Goal: Contribute content

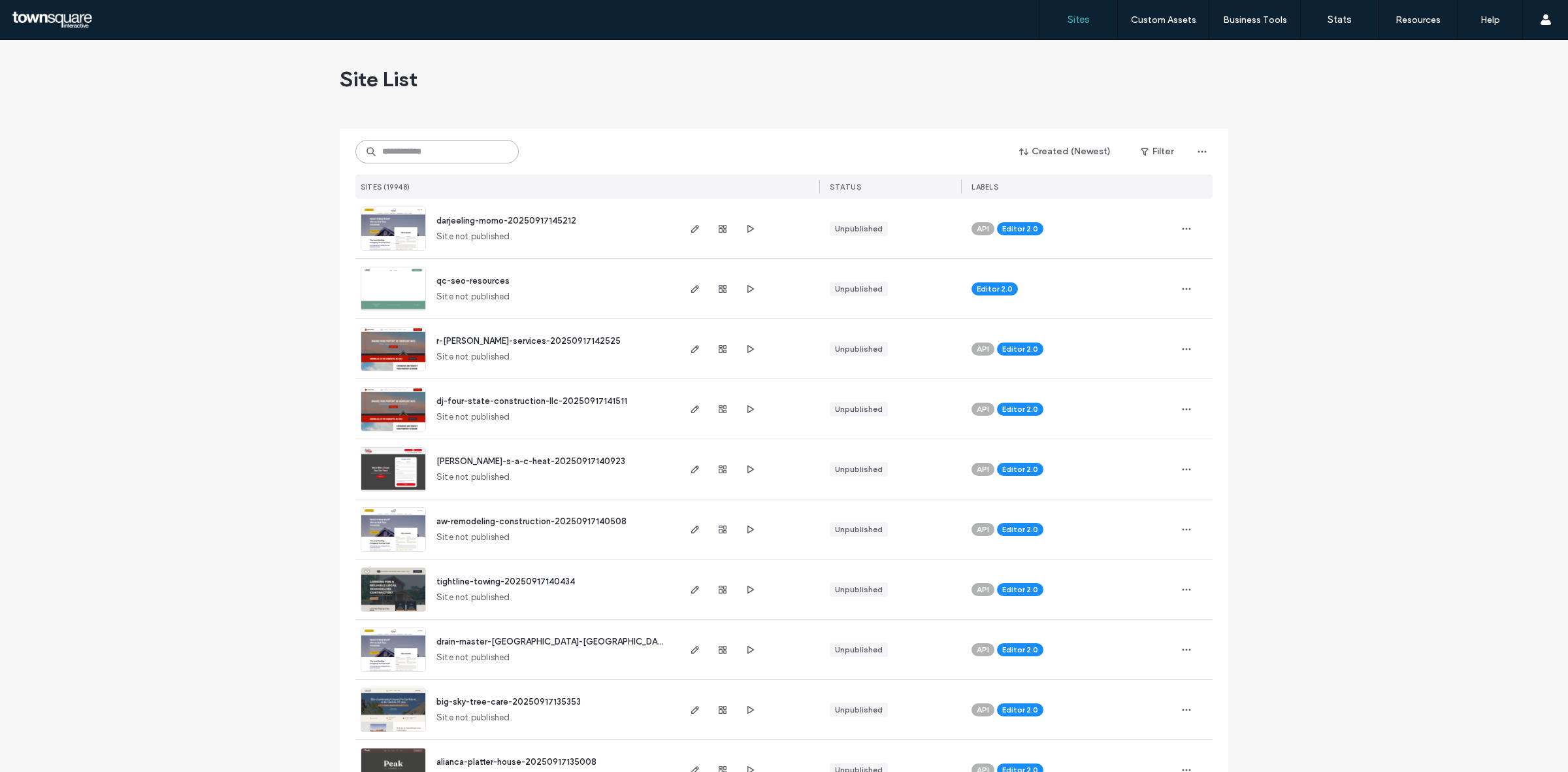
click at [462, 141] on input at bounding box center [437, 152] width 163 height 23
paste input "**********"
type input "**********"
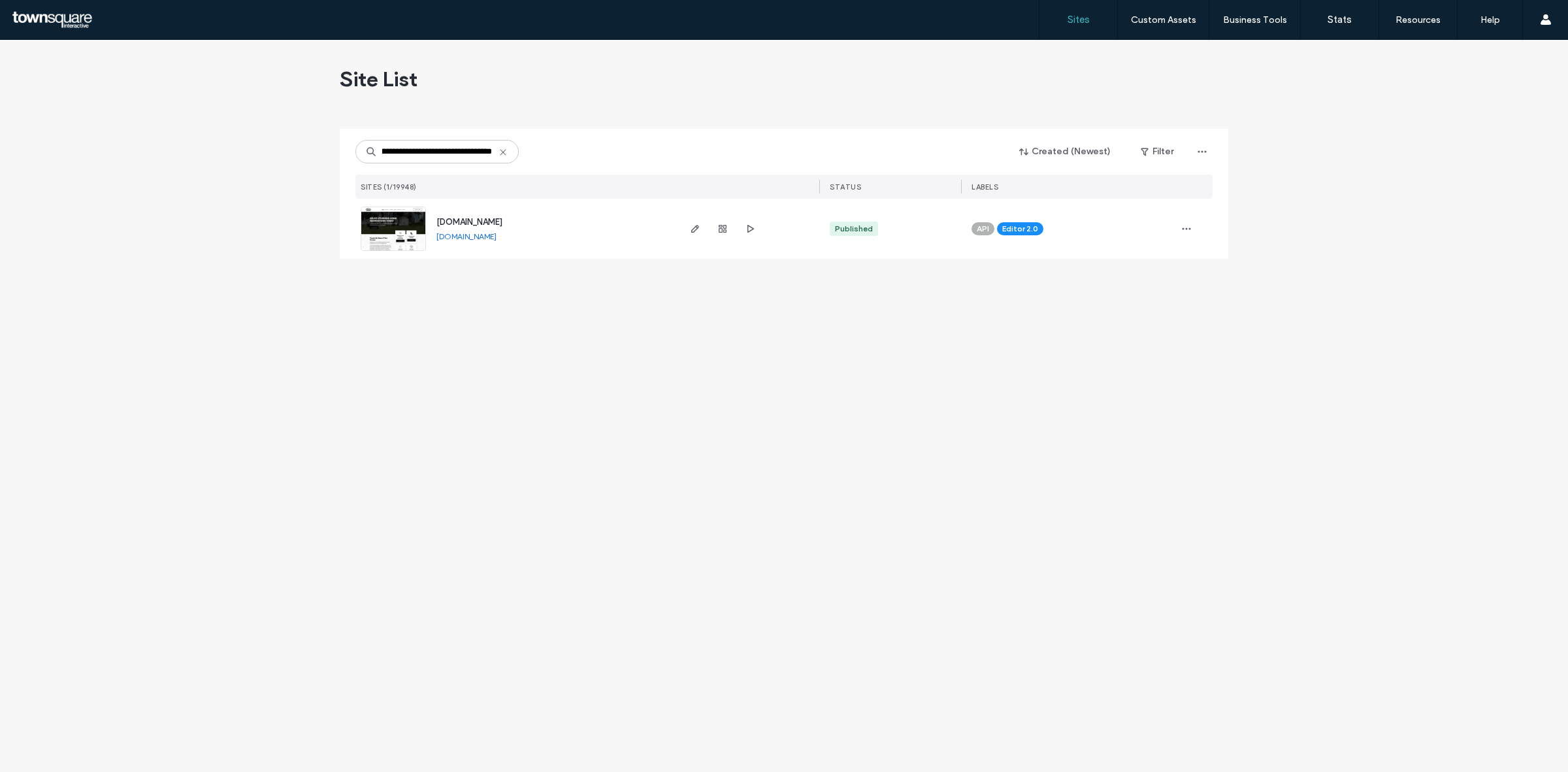
click at [703, 230] on div at bounding box center [722, 228] width 70 height 60
click at [691, 233] on icon "button" at bounding box center [695, 228] width 11 height 11
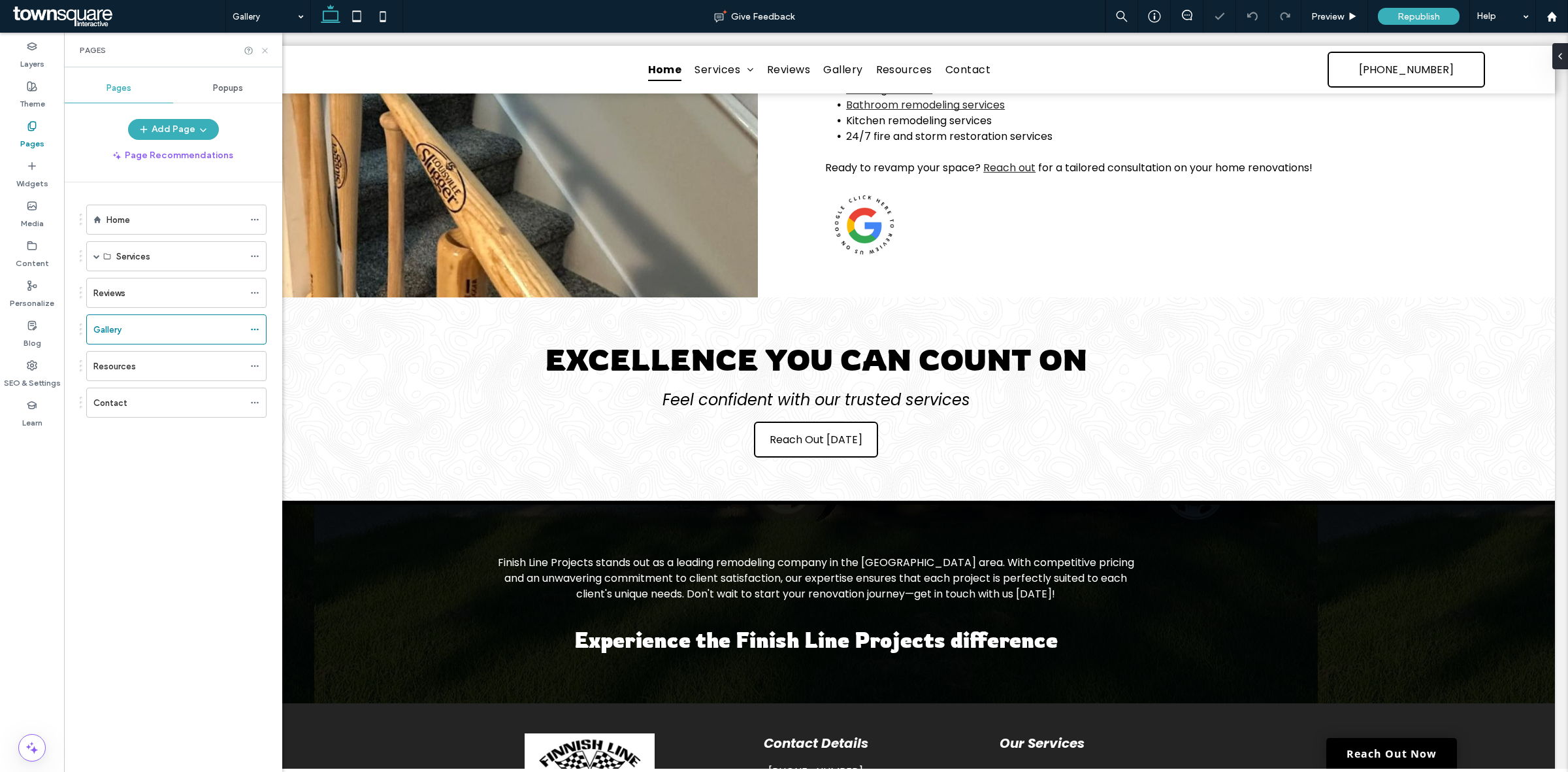
click at [266, 52] on use at bounding box center [264, 51] width 5 height 5
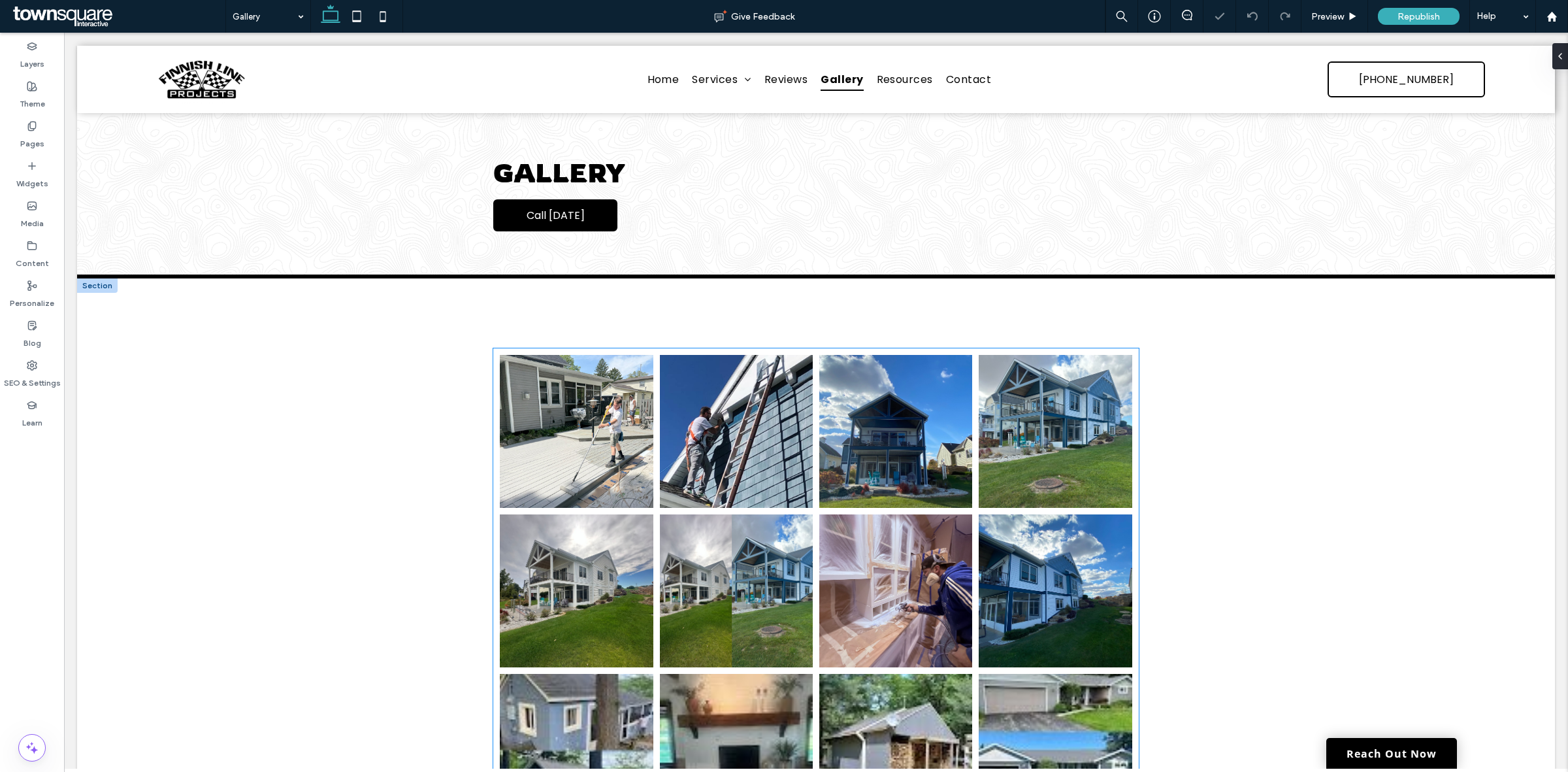
click at [736, 474] on link at bounding box center [736, 431] width 153 height 153
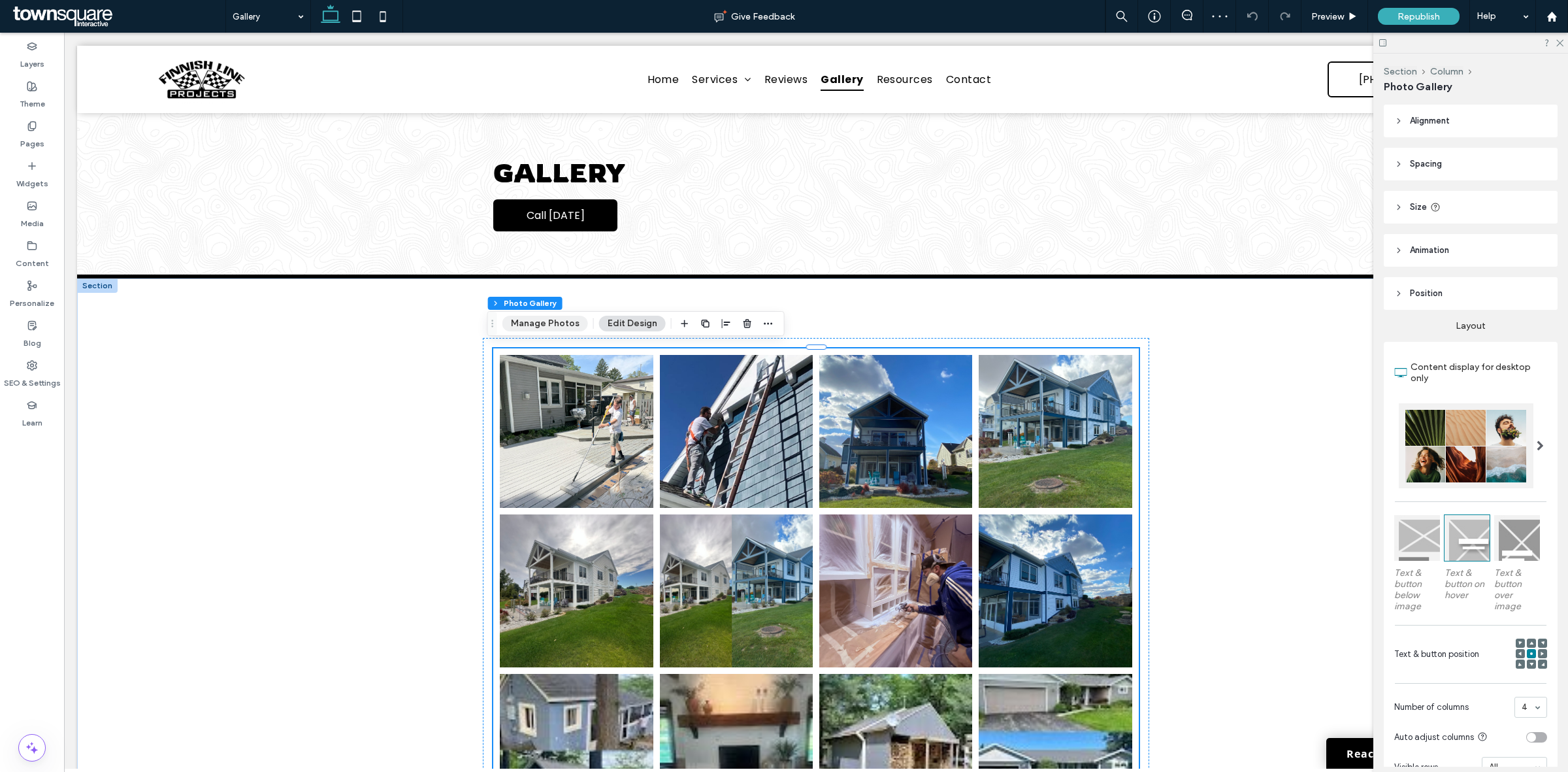
click at [553, 325] on button "Manage Photos" at bounding box center [544, 322] width 86 height 15
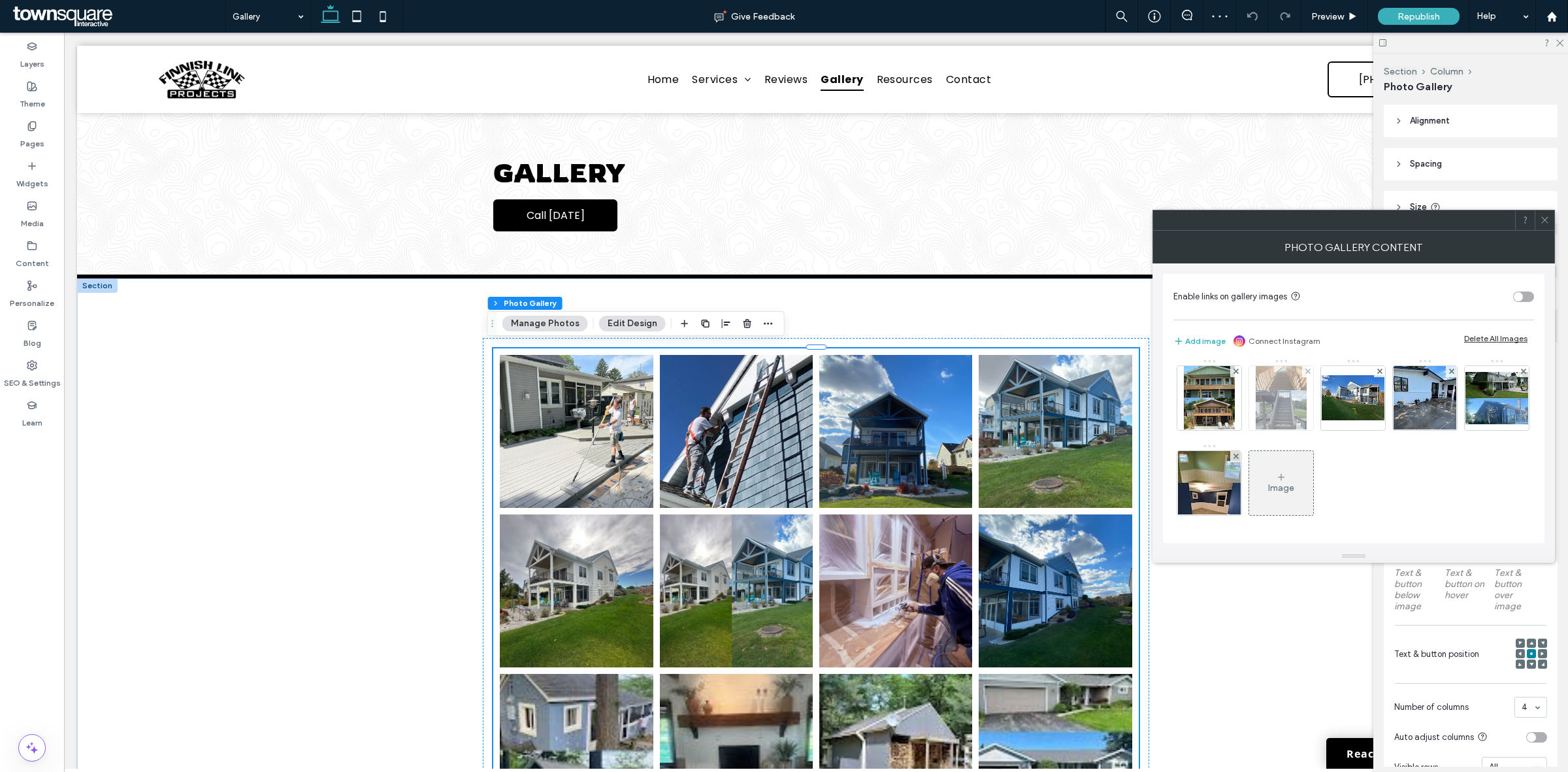
scroll to position [345, 0]
click at [1275, 482] on div "Image" at bounding box center [1281, 488] width 26 height 11
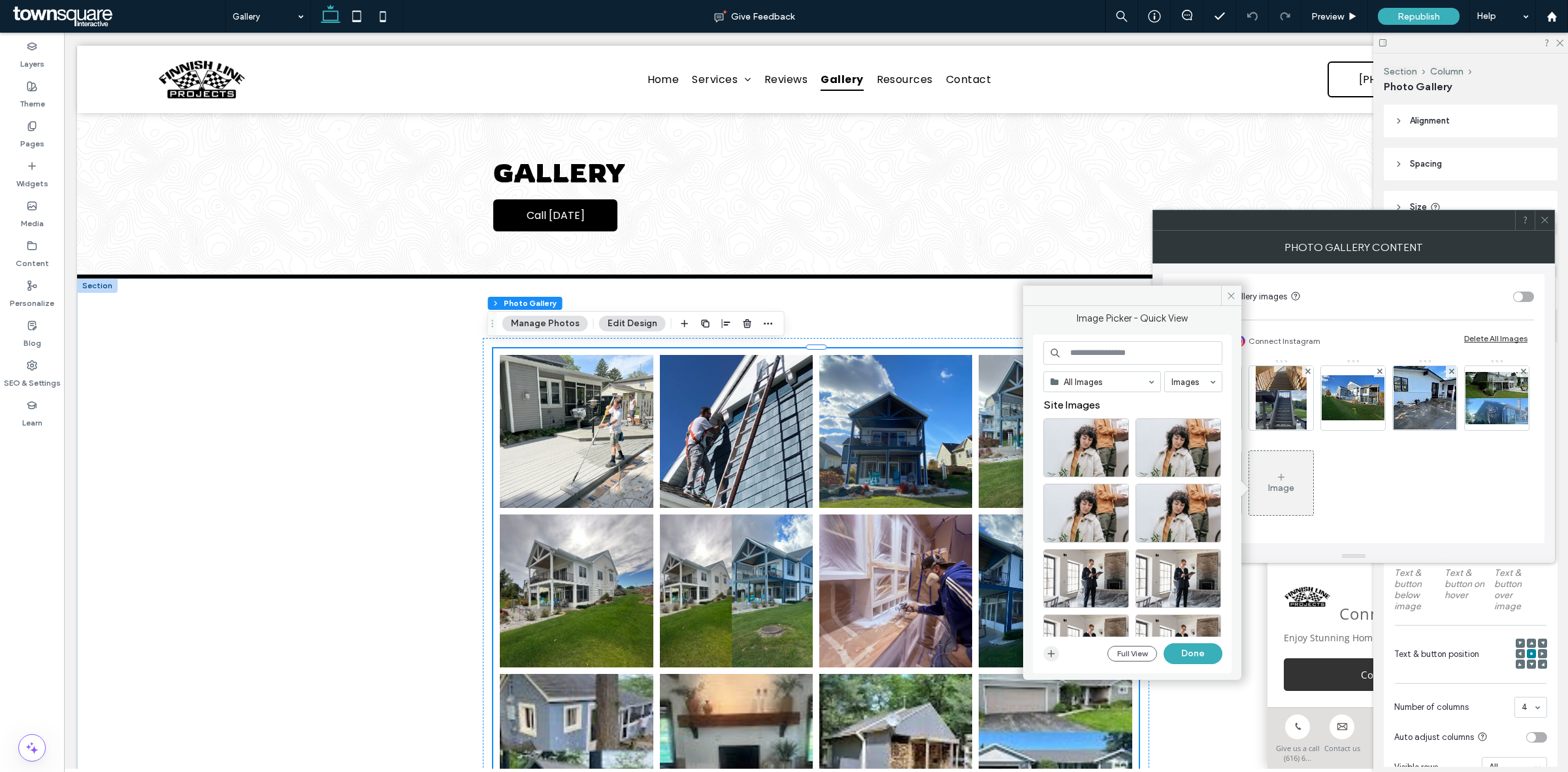
click at [1049, 652] on icon "button" at bounding box center [1051, 654] width 11 height 11
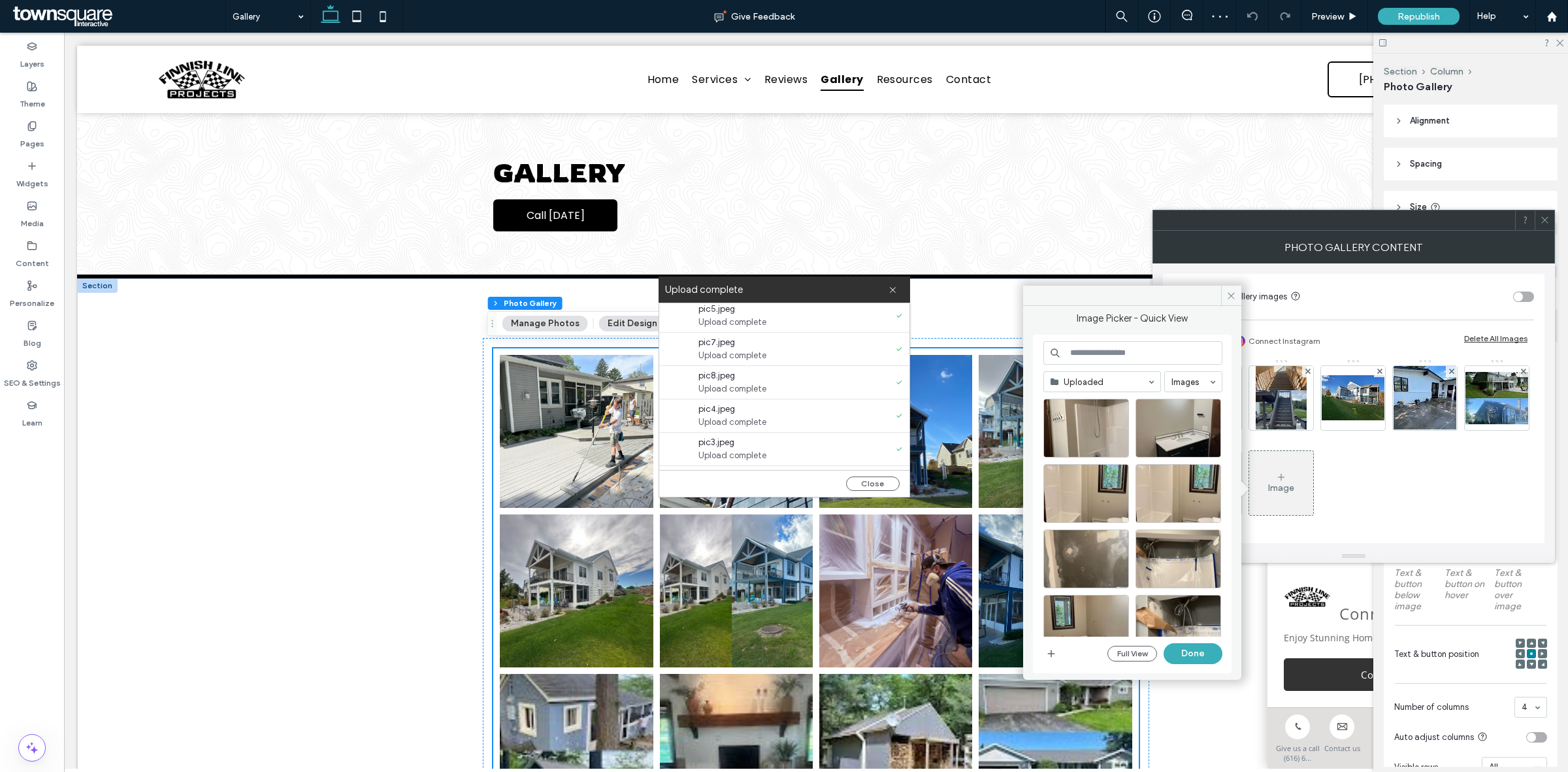
scroll to position [470, 0]
click at [1090, 445] on div at bounding box center [1085, 448] width 84 height 15
click at [1193, 440] on div "Select" at bounding box center [1178, 427] width 86 height 59
click at [1081, 488] on div "Select" at bounding box center [1086, 493] width 86 height 59
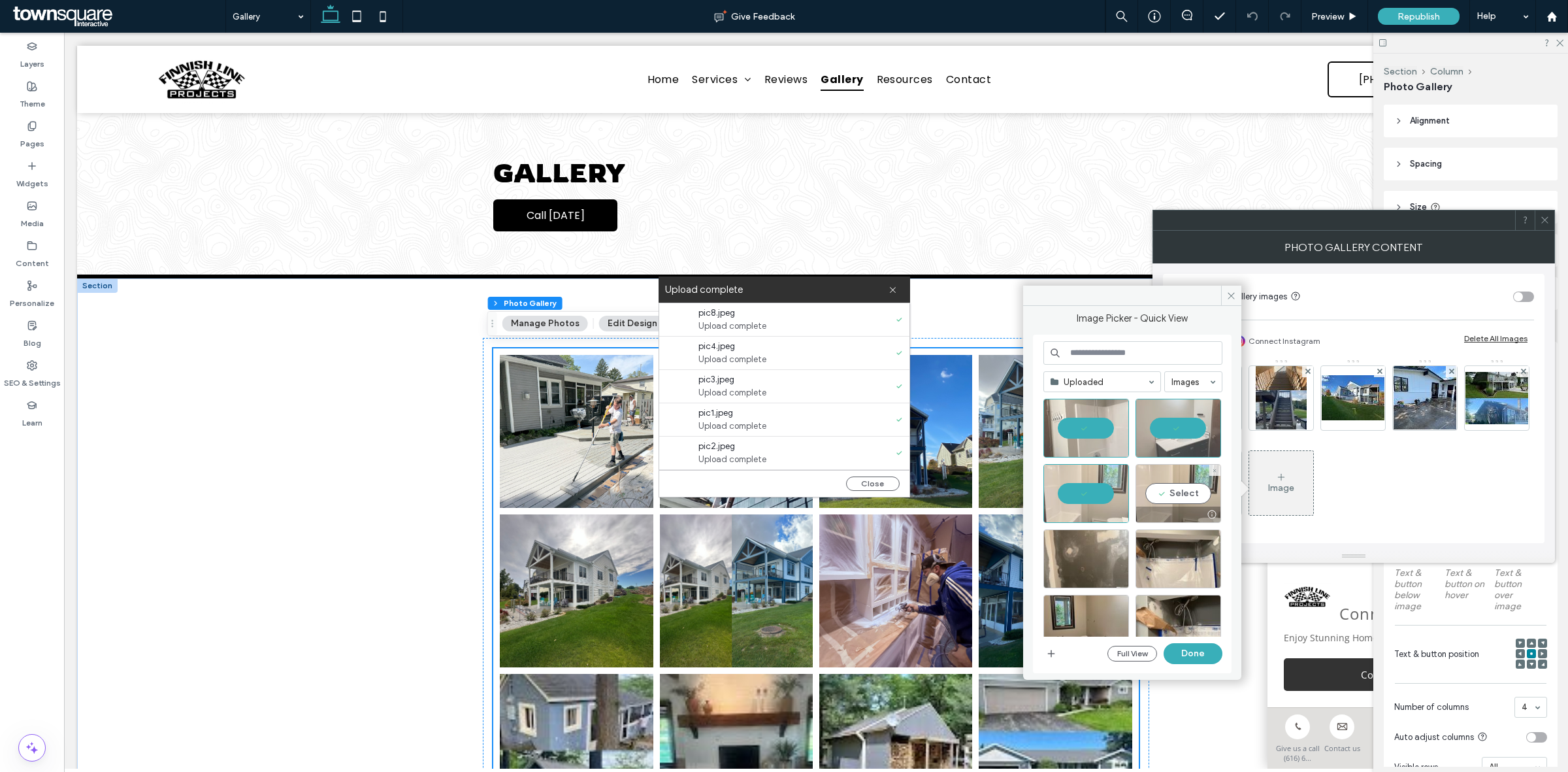
click at [1185, 485] on div "Select" at bounding box center [1178, 493] width 86 height 59
click at [1081, 569] on div "Select" at bounding box center [1086, 558] width 86 height 59
click at [1192, 553] on div "Select" at bounding box center [1178, 558] width 86 height 59
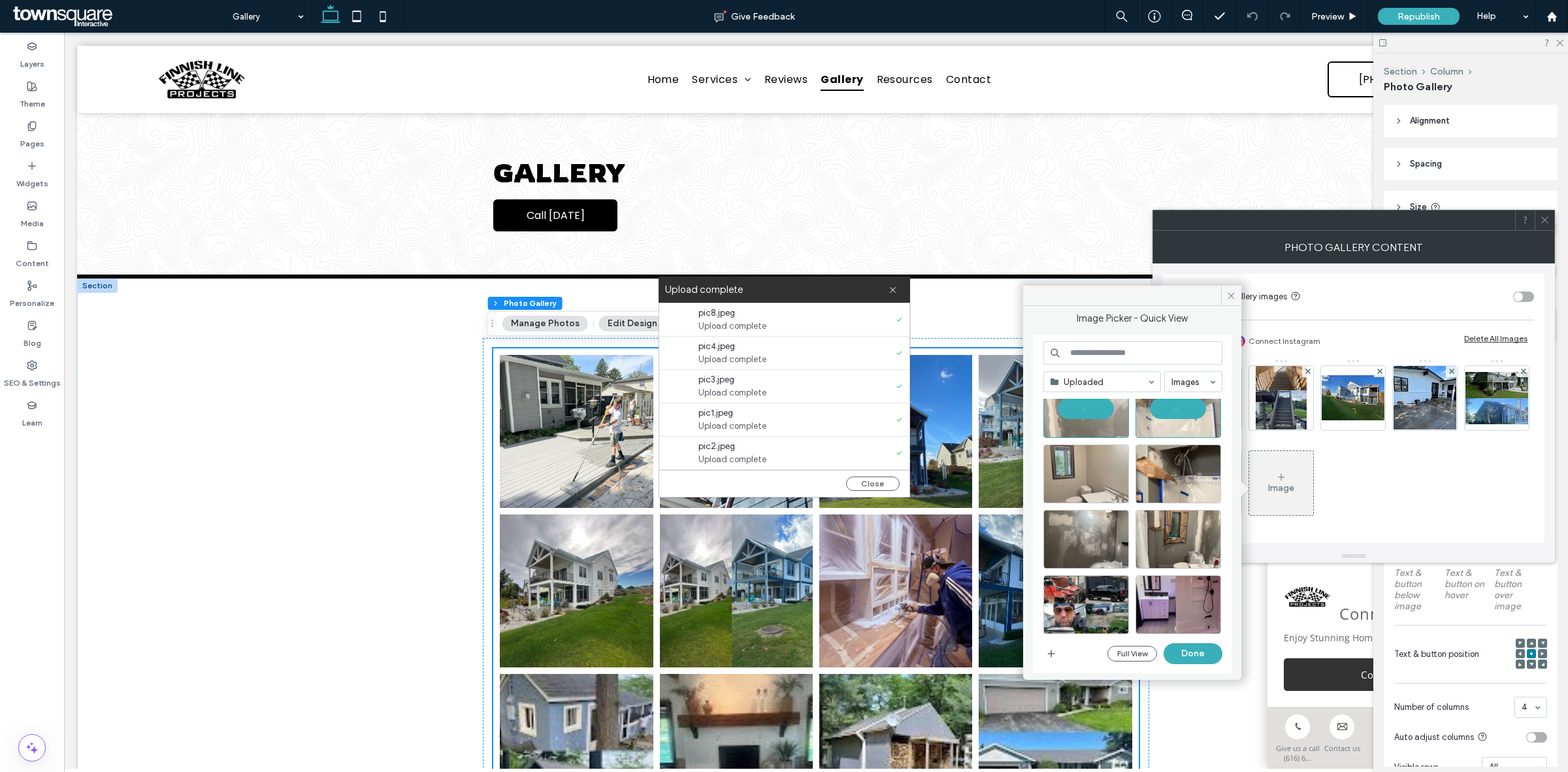
scroll to position [163, 0]
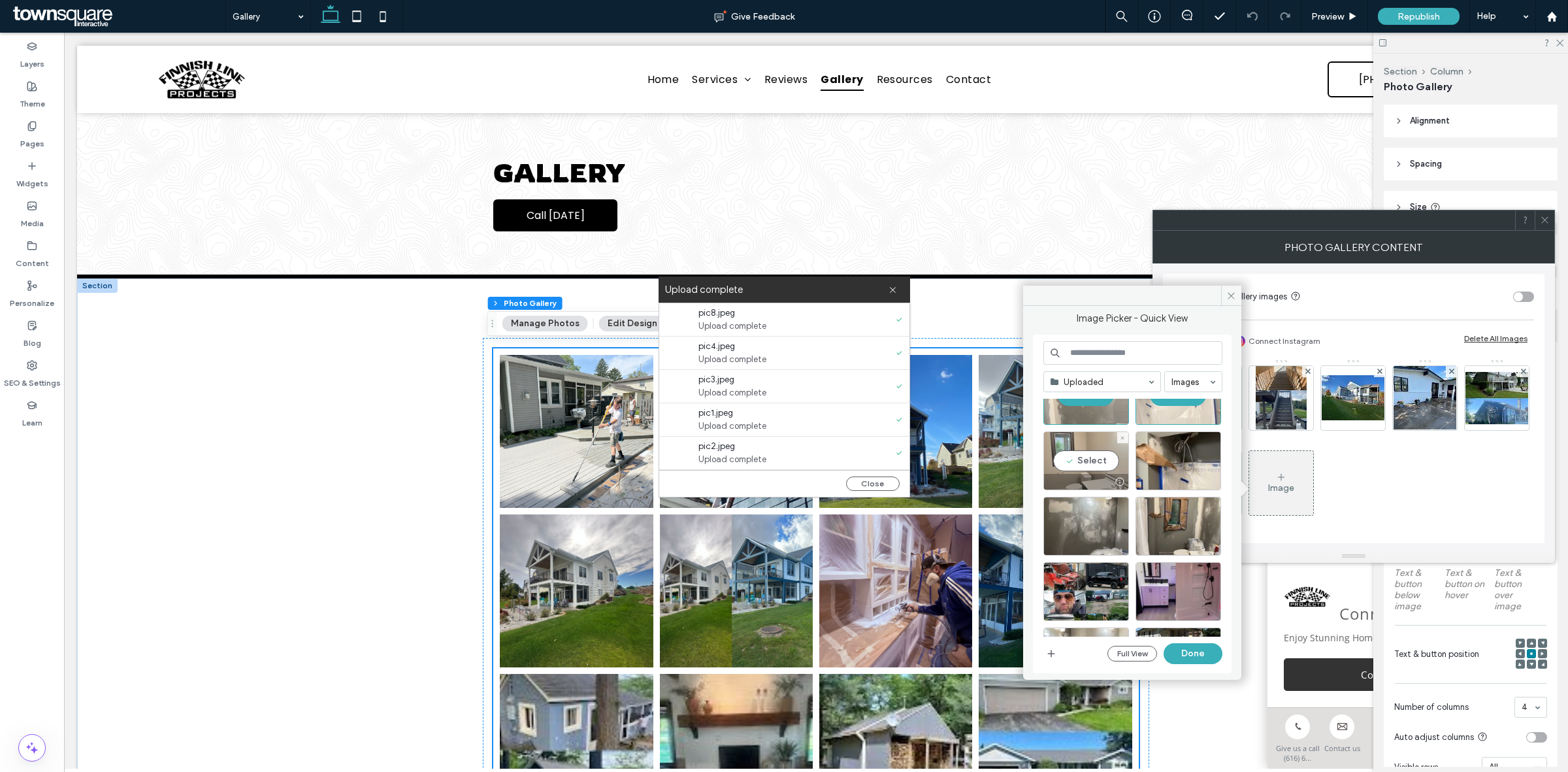
click at [1080, 464] on div "Select" at bounding box center [1086, 460] width 86 height 59
drag, startPoint x: 1204, startPoint y: 461, endPoint x: 1105, endPoint y: 498, distance: 105.7
click at [1199, 462] on div "Select" at bounding box center [1178, 460] width 86 height 59
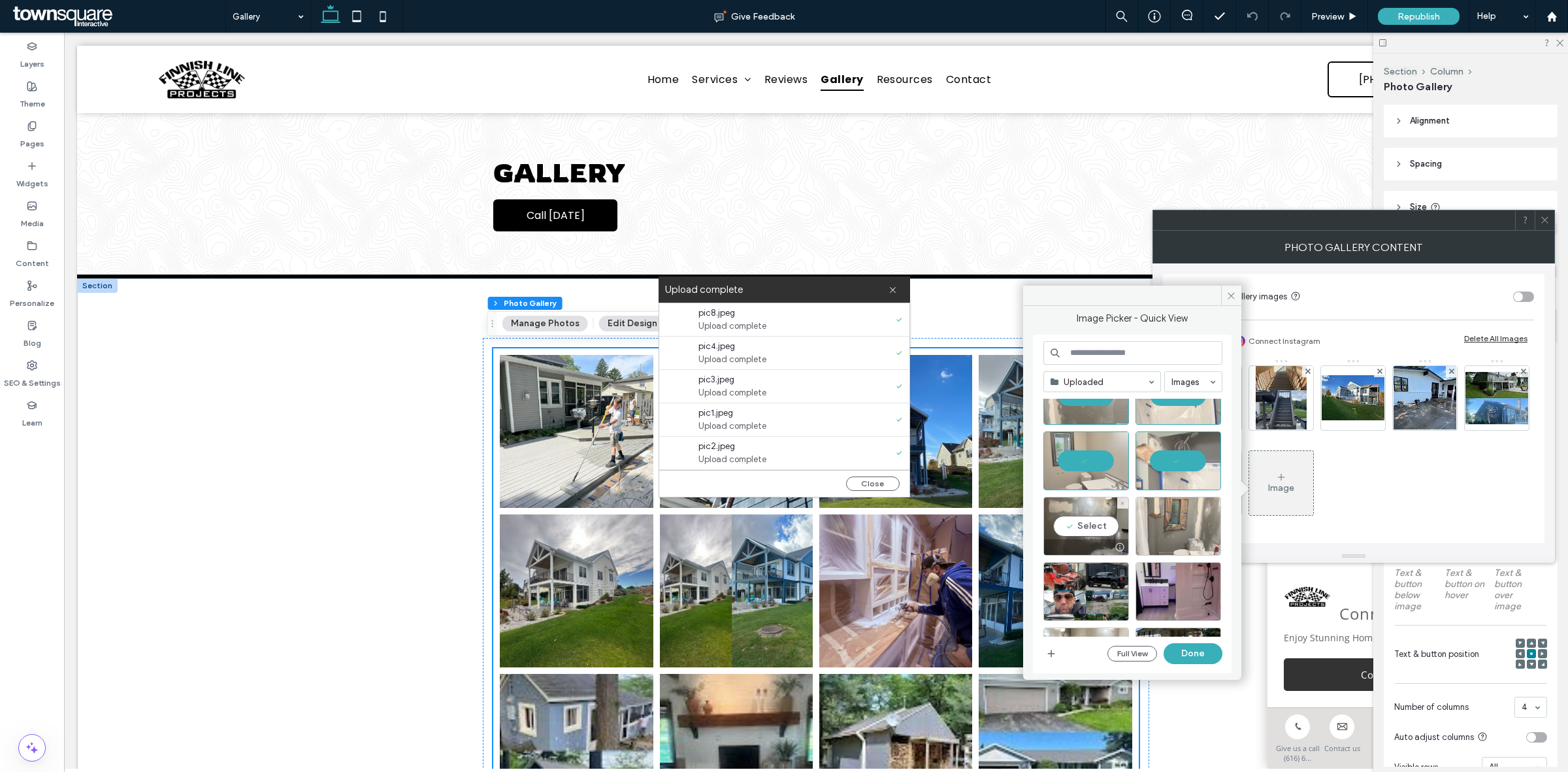
drag, startPoint x: 1062, startPoint y: 528, endPoint x: 1156, endPoint y: 521, distance: 94.3
click at [1067, 529] on div "Select" at bounding box center [1086, 526] width 86 height 59
click at [1166, 521] on div "Select" at bounding box center [1178, 526] width 86 height 59
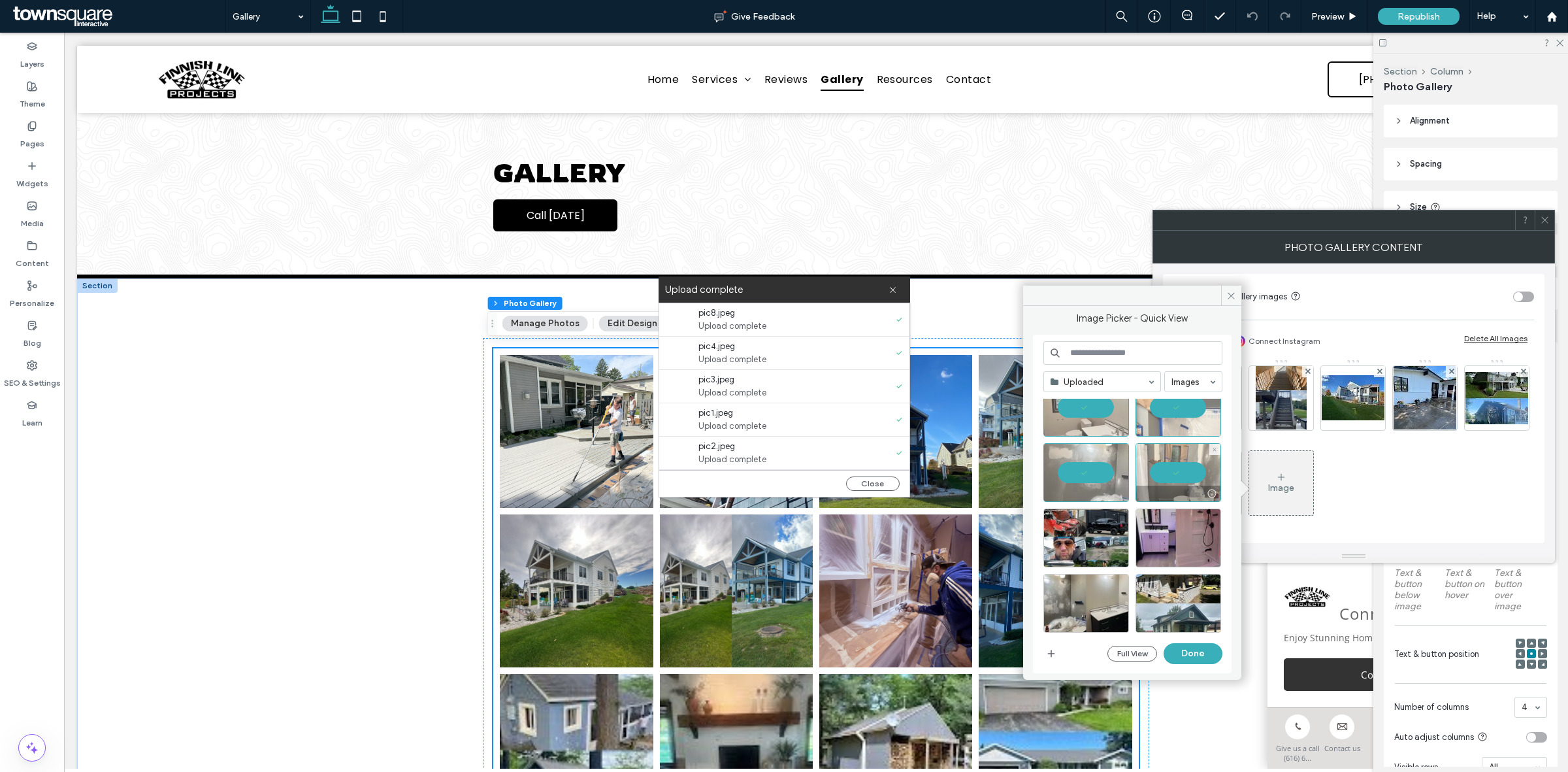
scroll to position [245, 0]
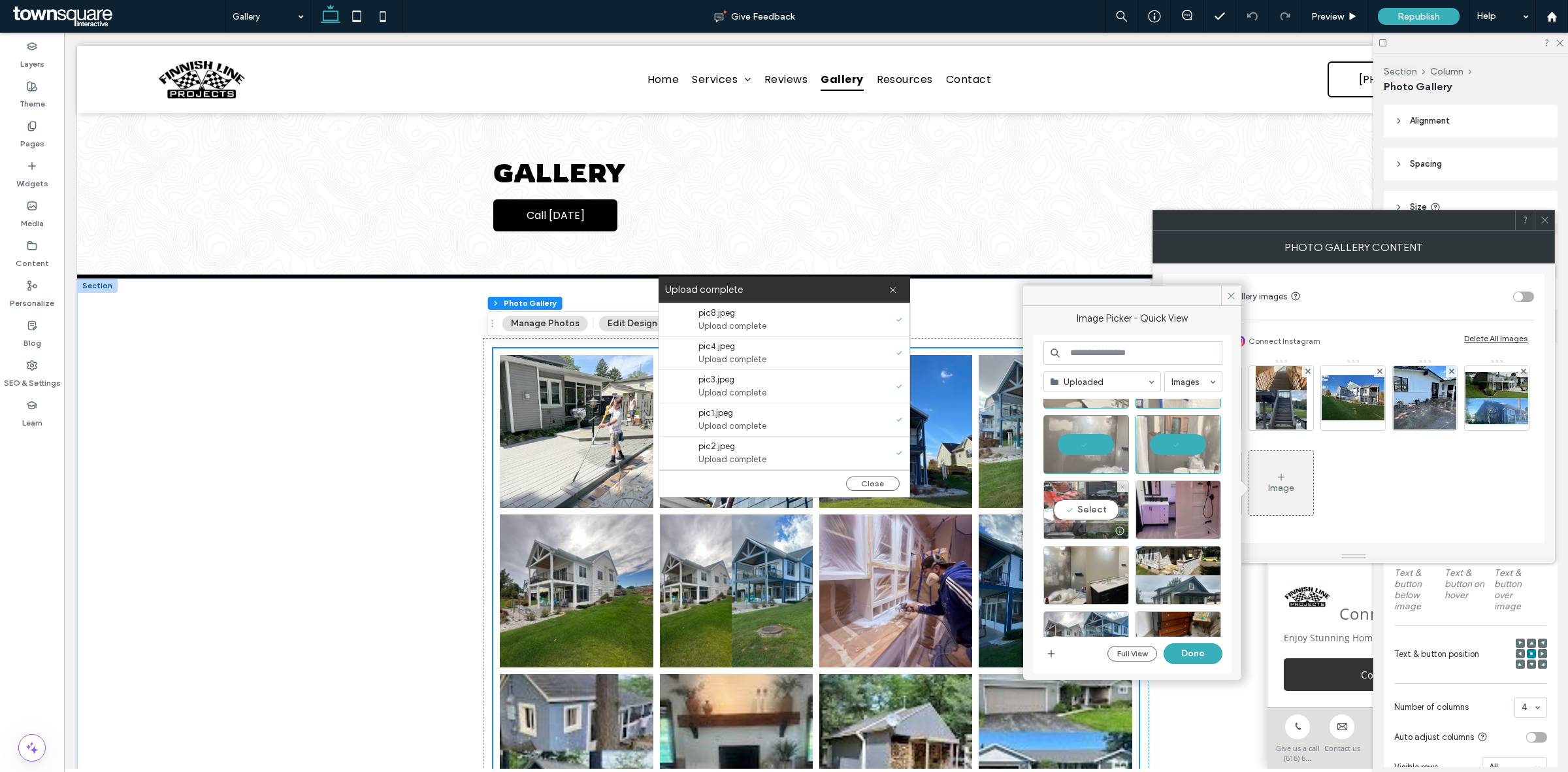
click at [1095, 500] on div "Select" at bounding box center [1086, 509] width 86 height 59
click at [1200, 507] on div "Select" at bounding box center [1178, 509] width 86 height 59
click at [1105, 573] on div "Select" at bounding box center [1086, 574] width 86 height 59
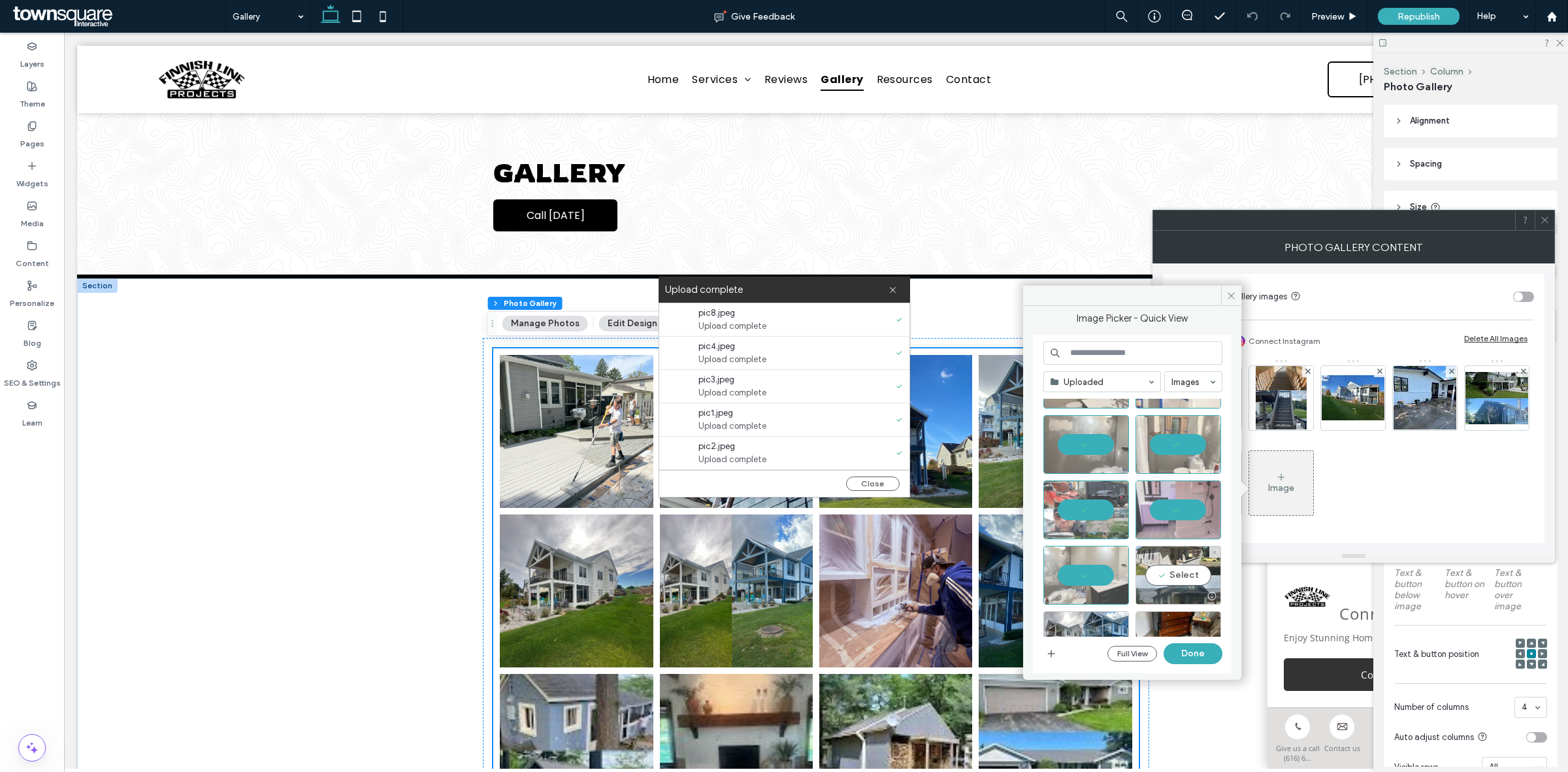
click at [1192, 572] on div "Select" at bounding box center [1178, 574] width 86 height 59
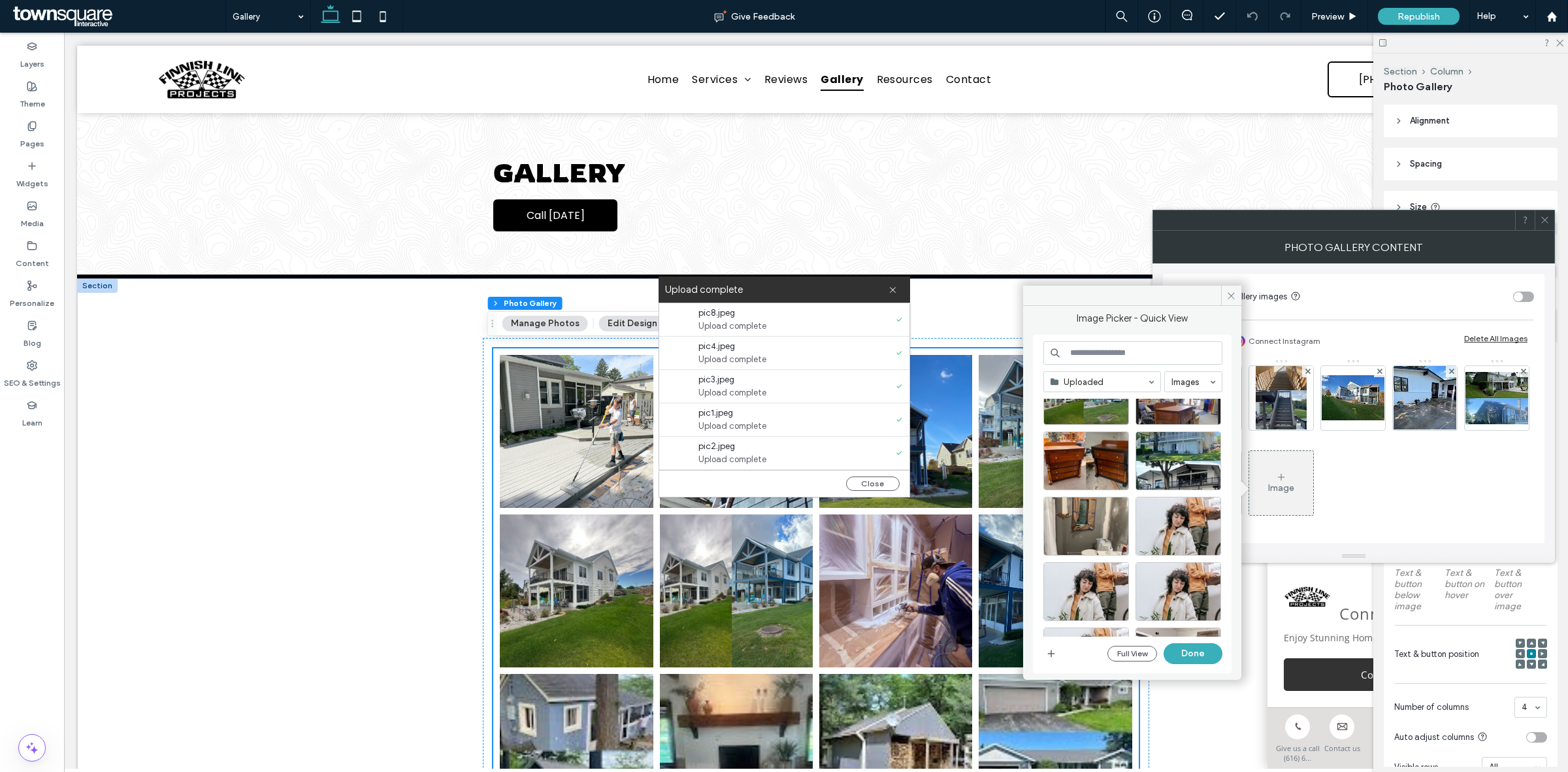
scroll to position [408, 0]
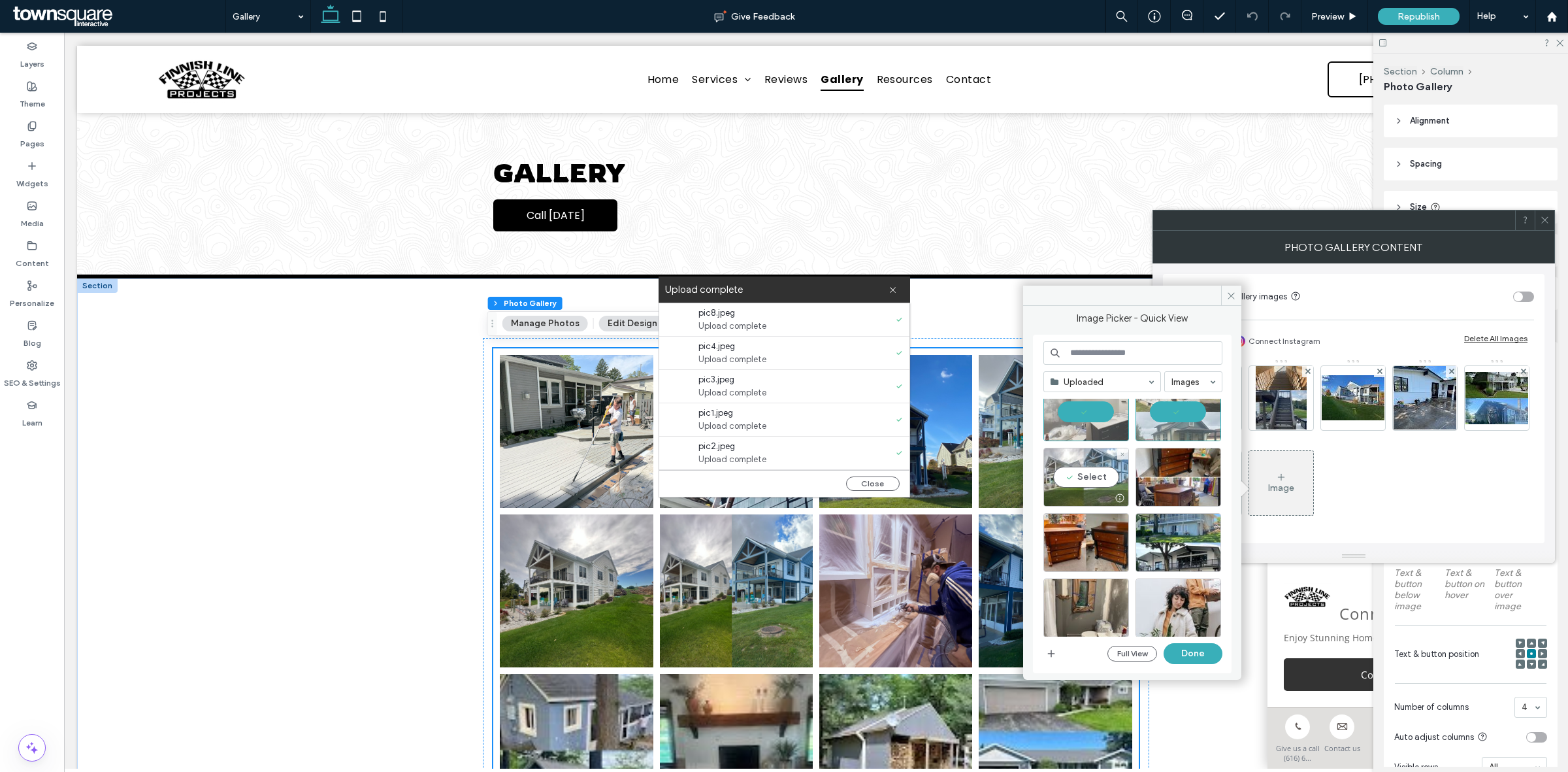
drag, startPoint x: 1082, startPoint y: 456, endPoint x: 1105, endPoint y: 458, distance: 23.1
click at [1082, 455] on div "Select" at bounding box center [1086, 477] width 86 height 59
click at [1190, 475] on div "Select" at bounding box center [1178, 477] width 86 height 59
drag, startPoint x: 1086, startPoint y: 524, endPoint x: 1112, endPoint y: 524, distance: 26.0
click at [1089, 524] on div "Select" at bounding box center [1086, 542] width 86 height 59
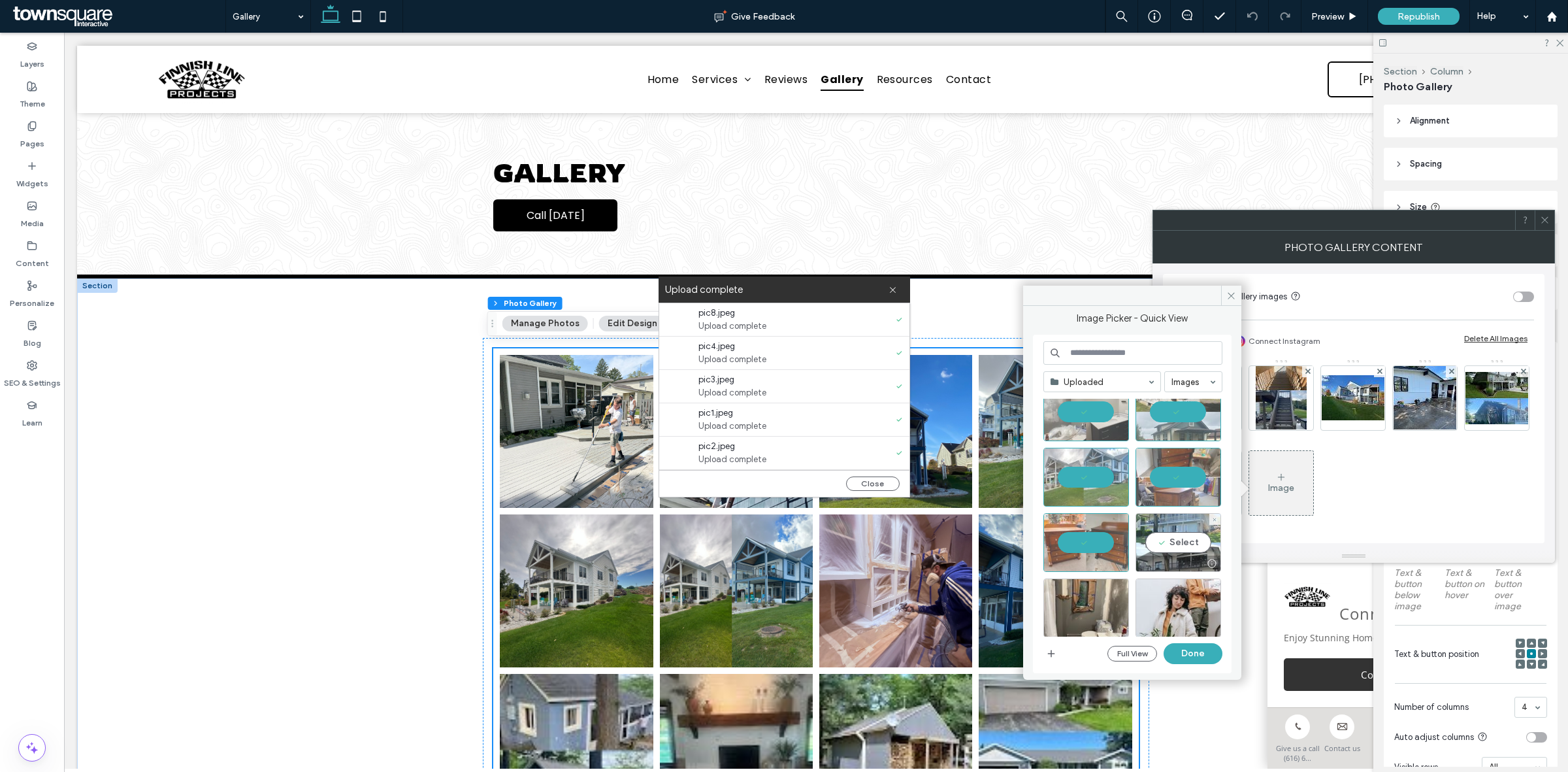
click at [1199, 520] on div "Select" at bounding box center [1178, 542] width 86 height 59
click at [1078, 604] on div "Select" at bounding box center [1086, 607] width 86 height 59
drag, startPoint x: 1181, startPoint y: 654, endPoint x: 1090, endPoint y: 672, distance: 92.8
click at [1181, 654] on button "Done" at bounding box center [1192, 653] width 59 height 21
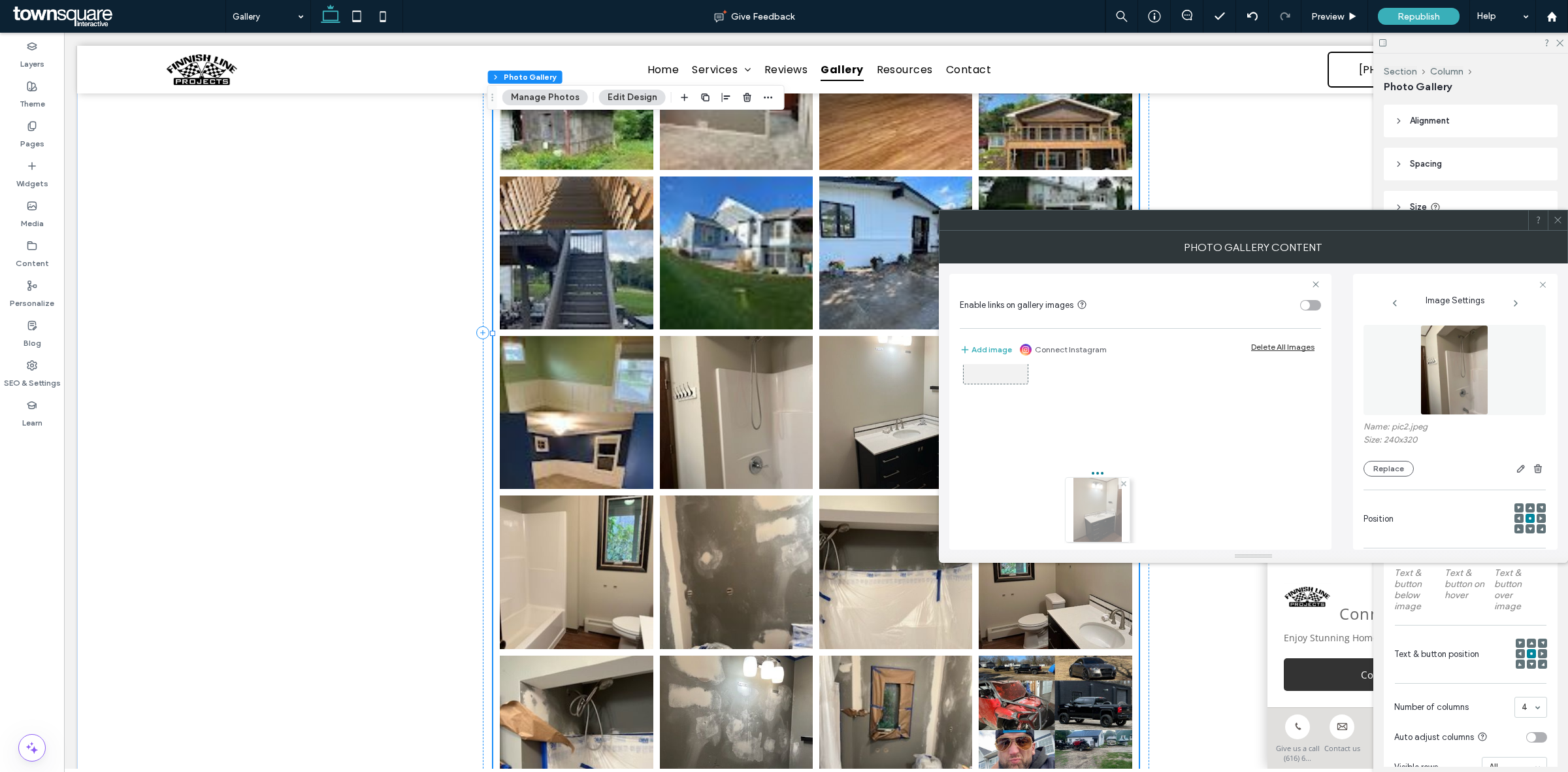
scroll to position [687, 0]
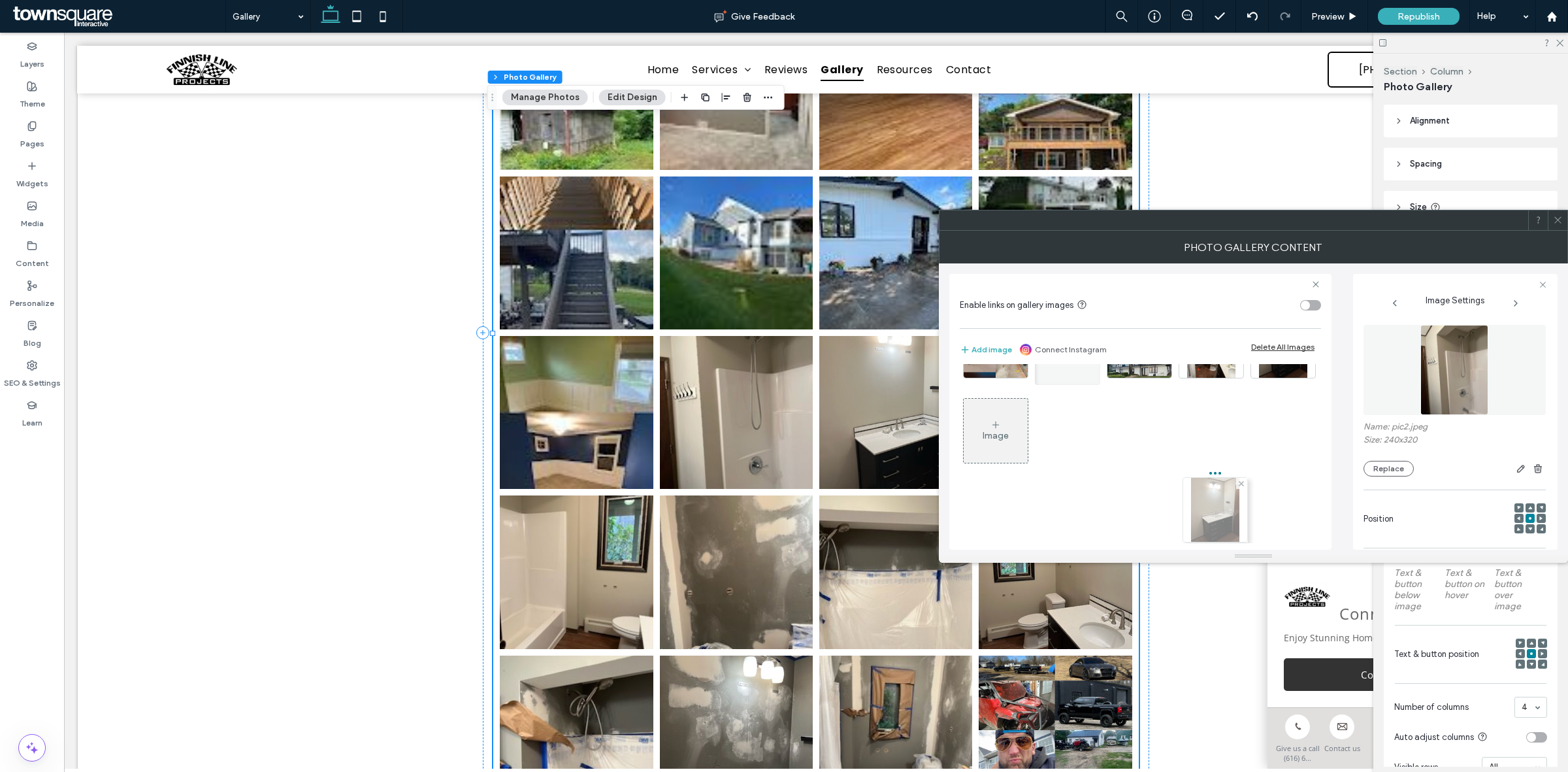
drag, startPoint x: 1014, startPoint y: 425, endPoint x: 1233, endPoint y: 497, distance: 230.5
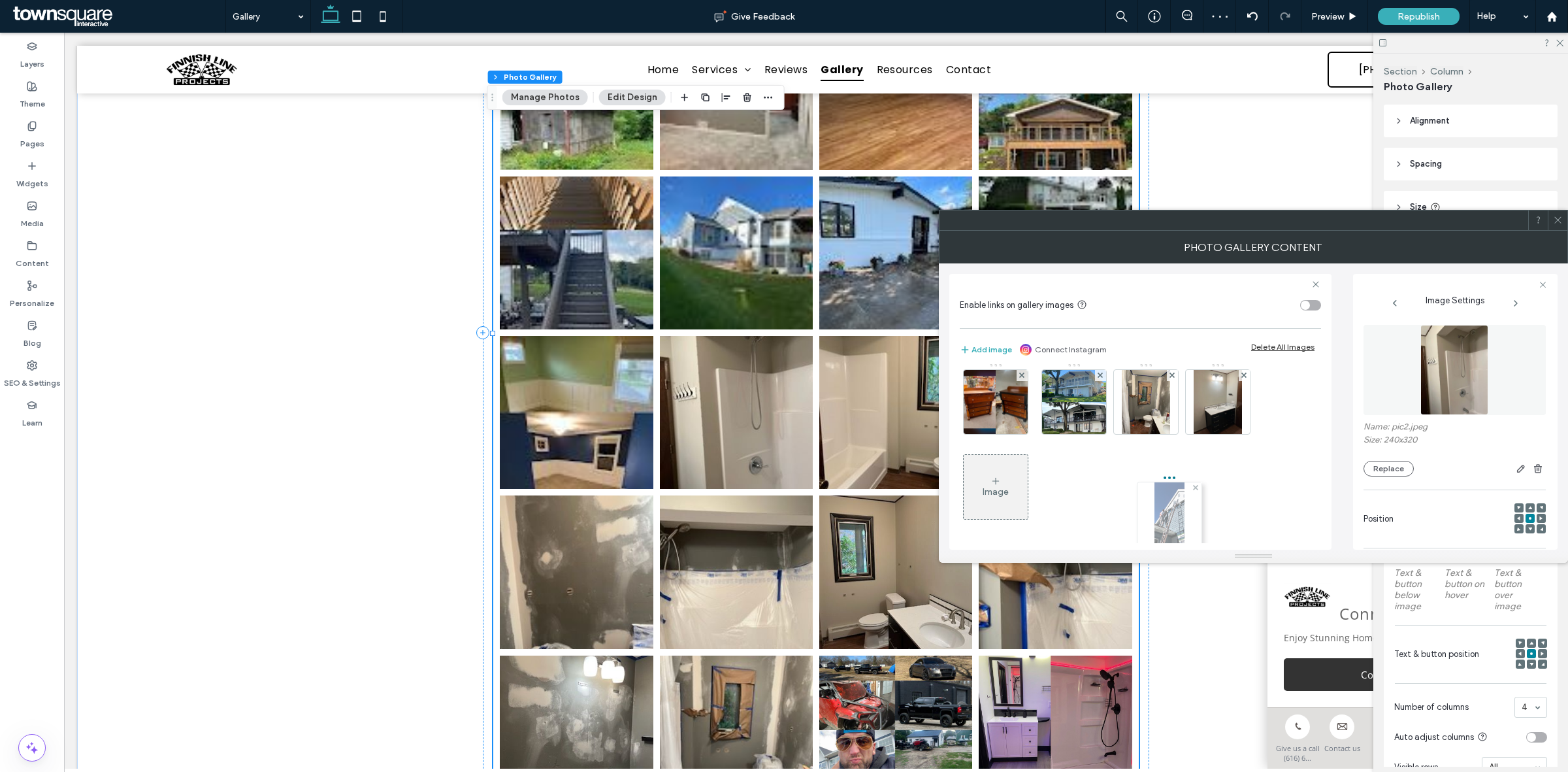
scroll to position [688, 0]
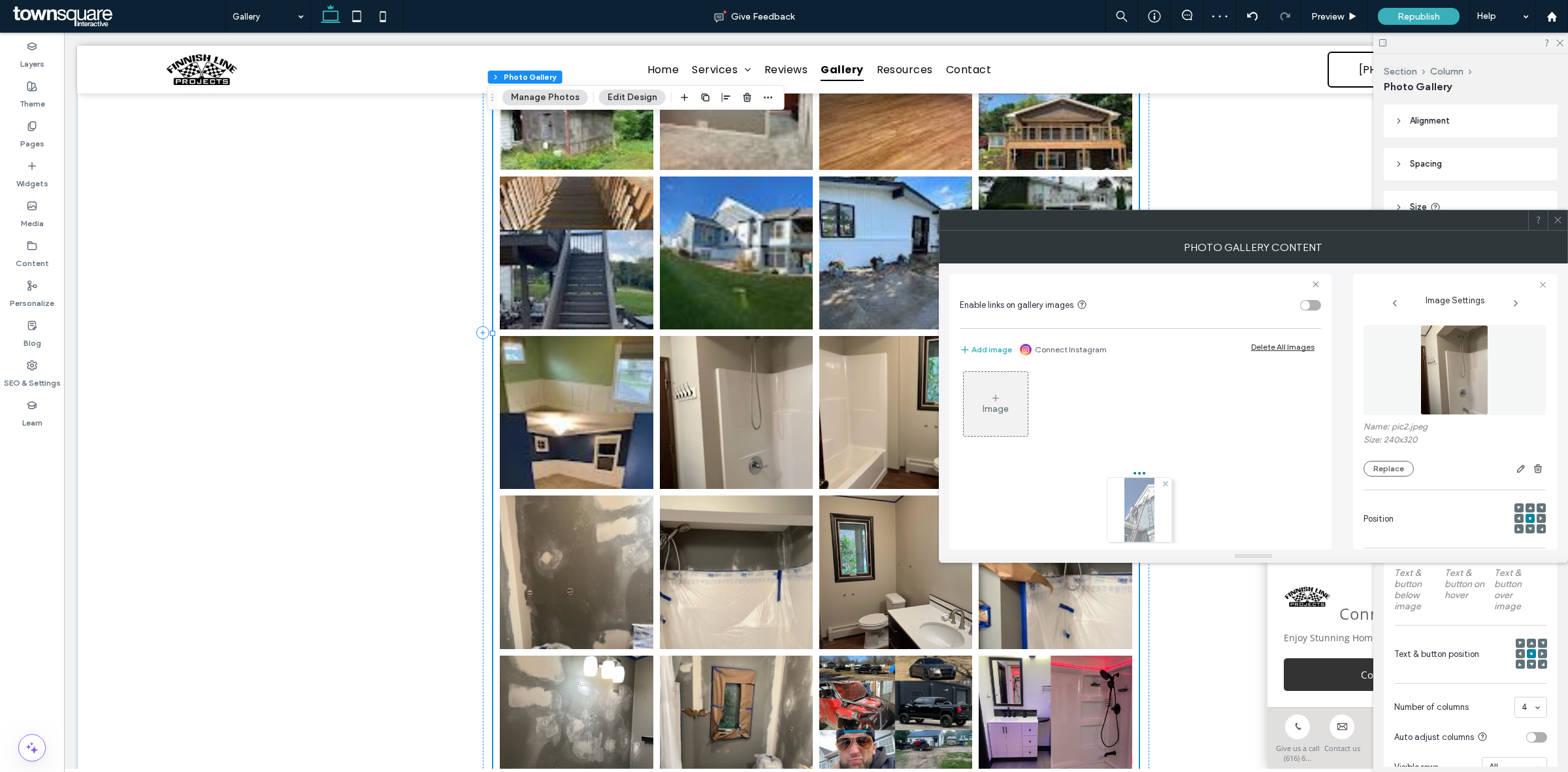
drag, startPoint x: 984, startPoint y: 390, endPoint x: 1121, endPoint y: 485, distance: 166.7
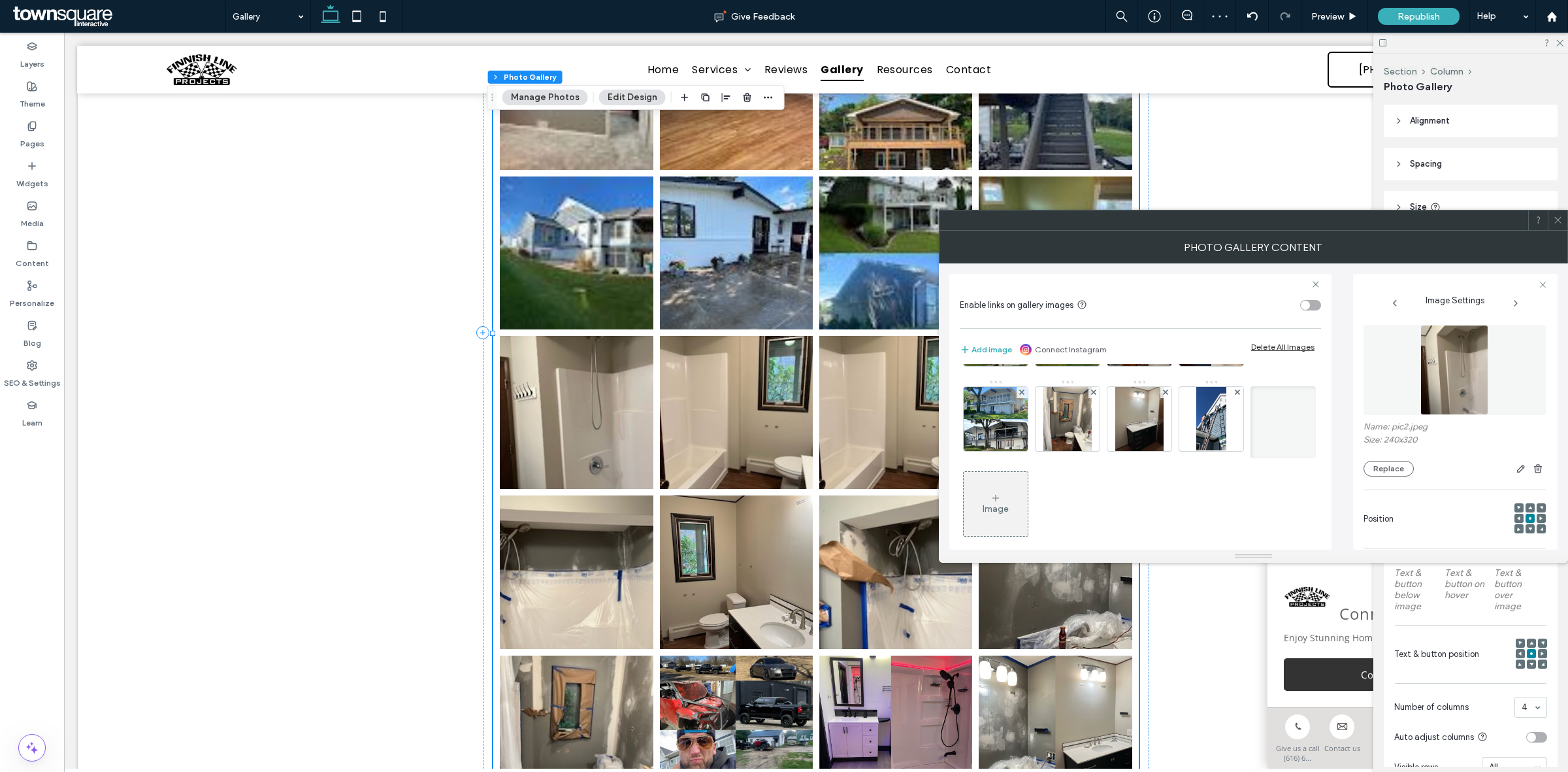
scroll to position [603, 0]
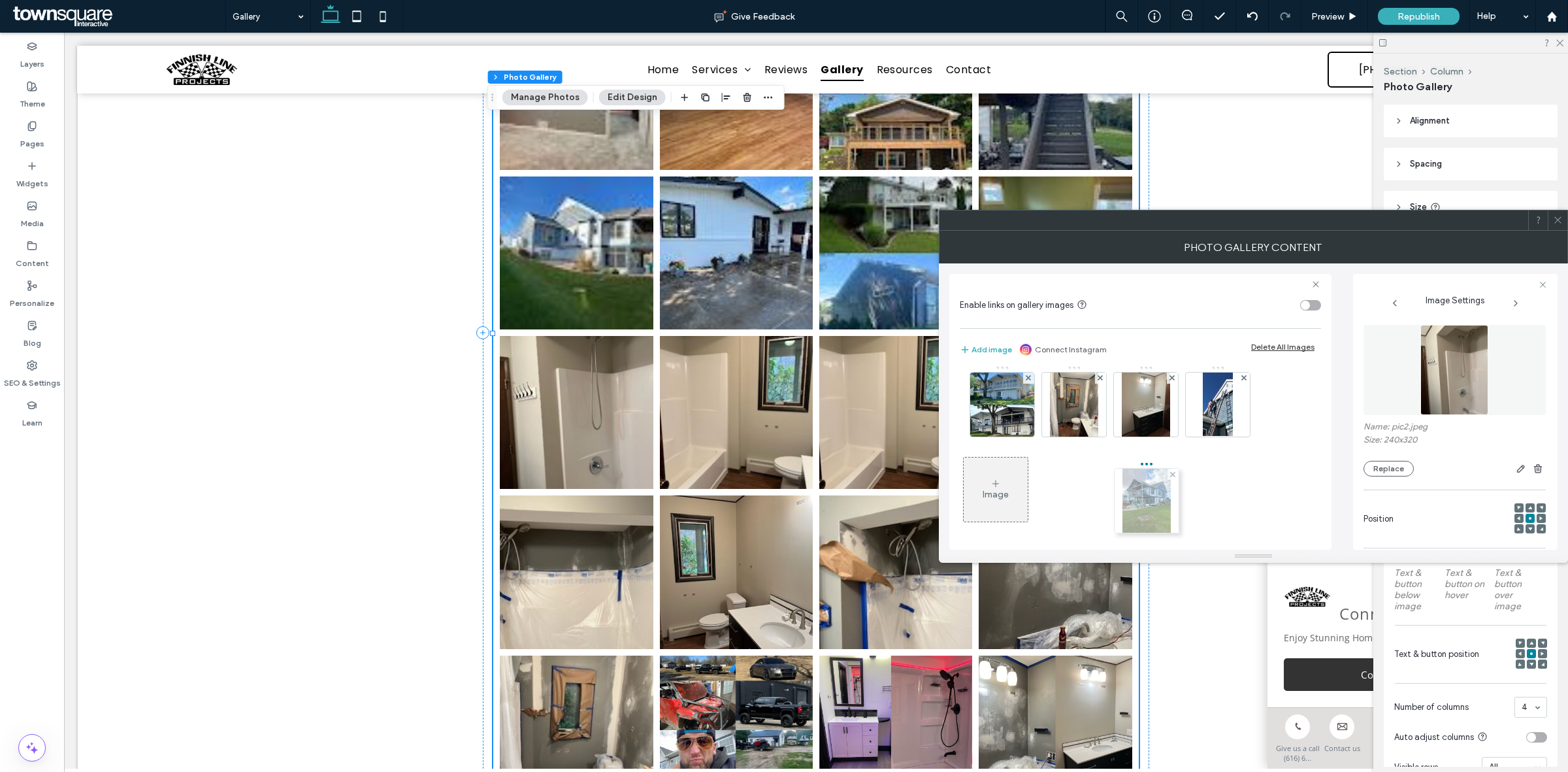
drag, startPoint x: 1068, startPoint y: 403, endPoint x: 1144, endPoint y: 490, distance: 115.5
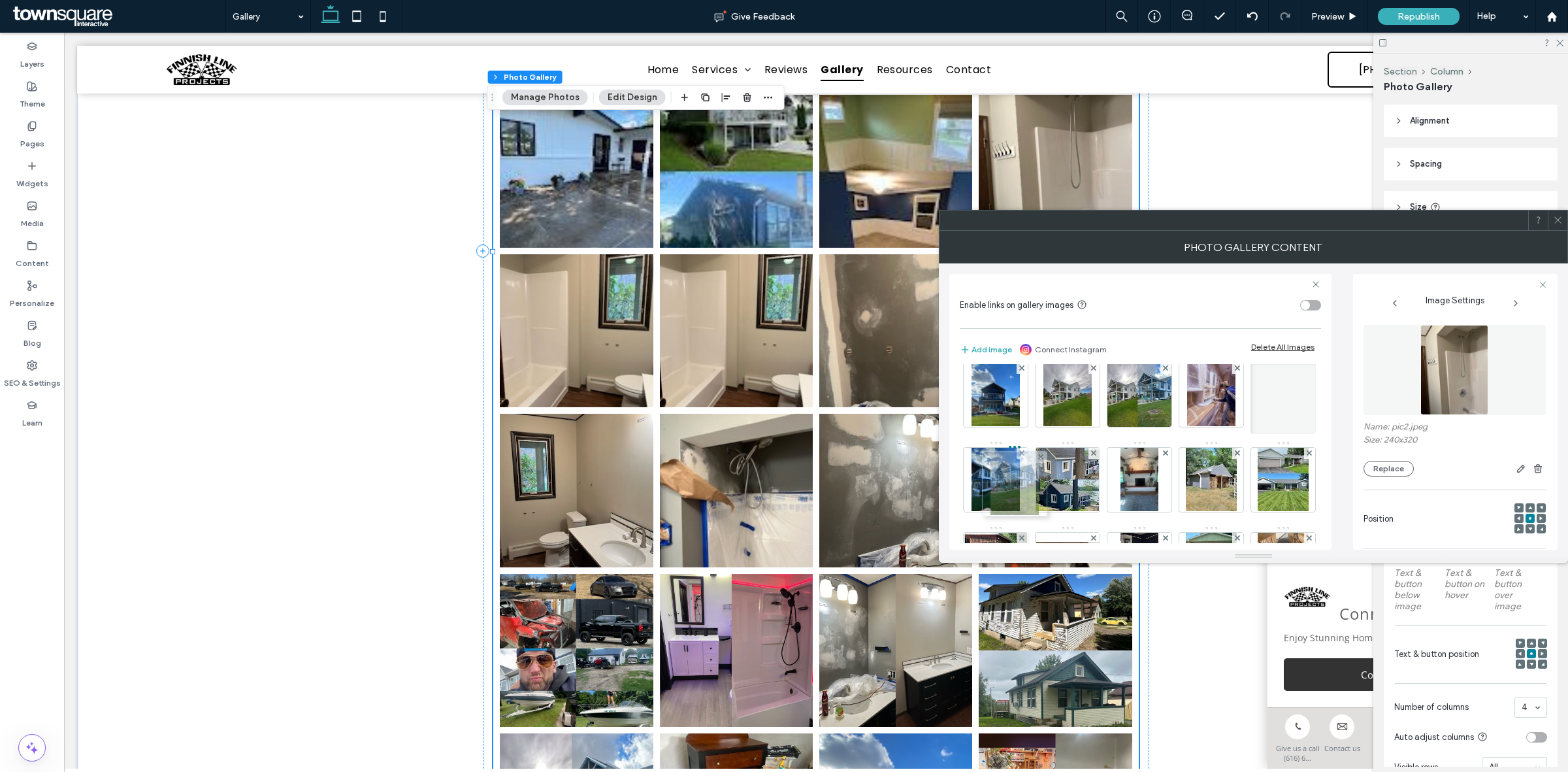
scroll to position [0, 0]
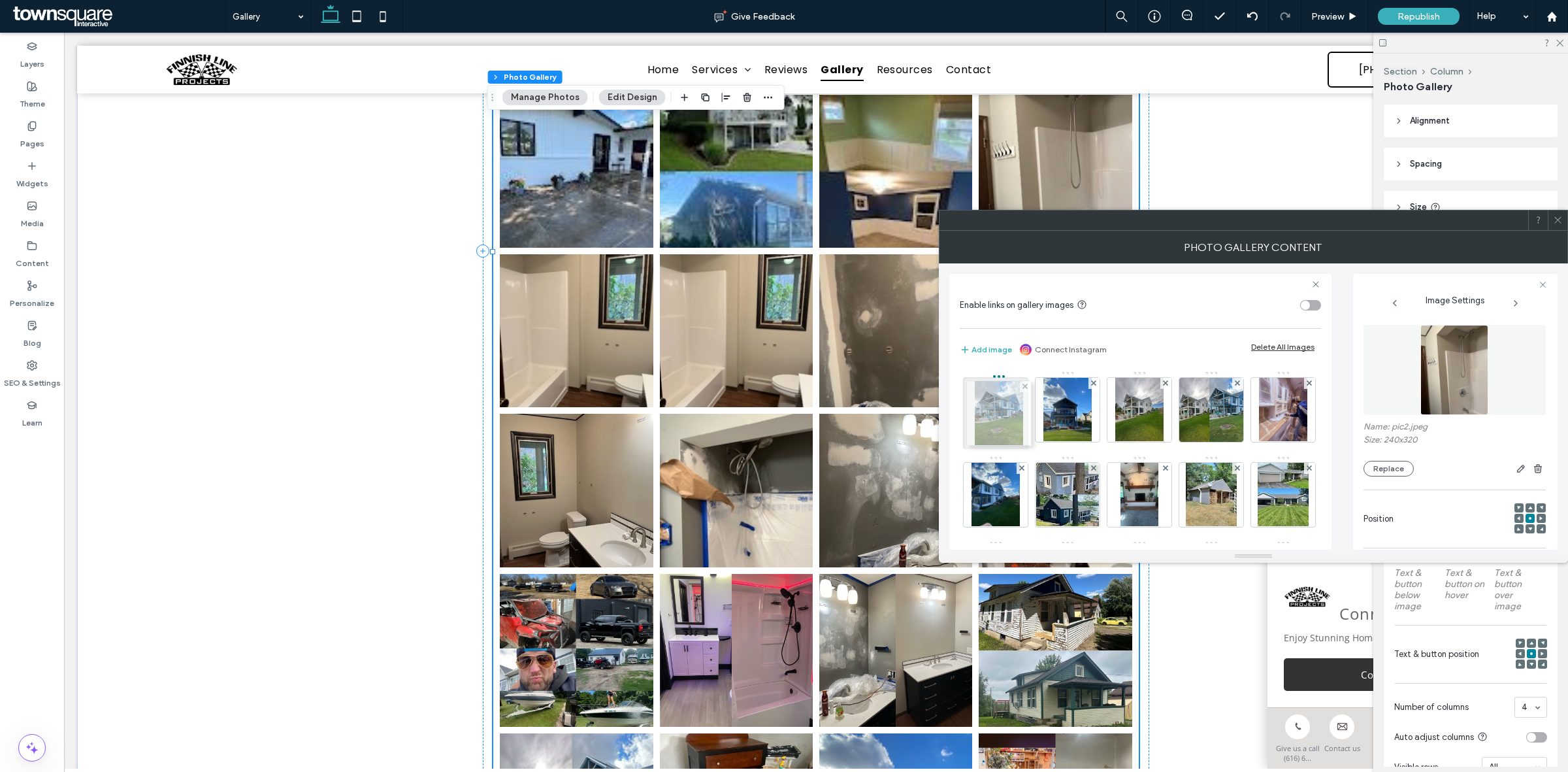
drag, startPoint x: 1125, startPoint y: 405, endPoint x: 980, endPoint y: 415, distance: 145.3
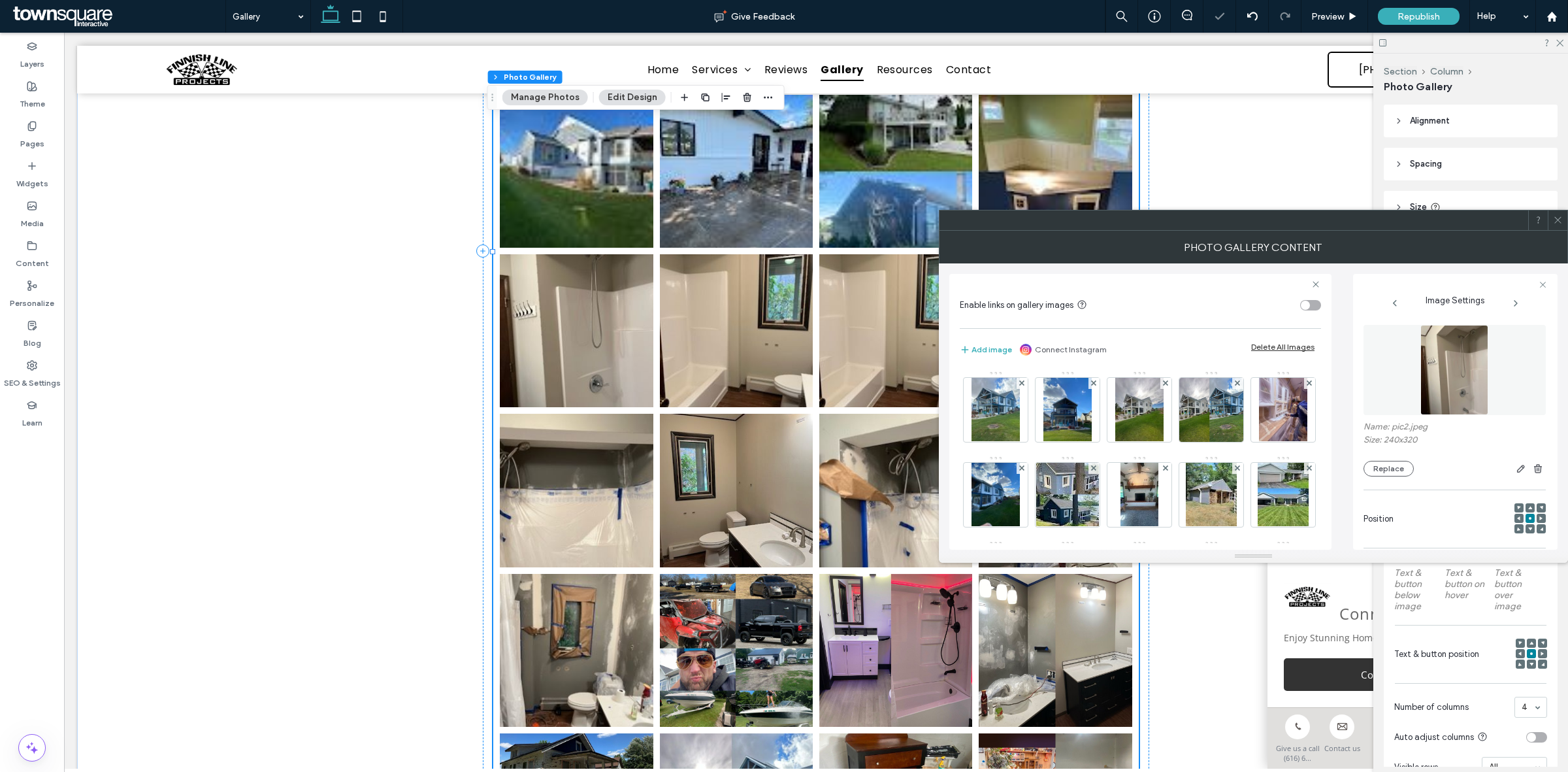
click at [1553, 217] on icon at bounding box center [1557, 219] width 10 height 10
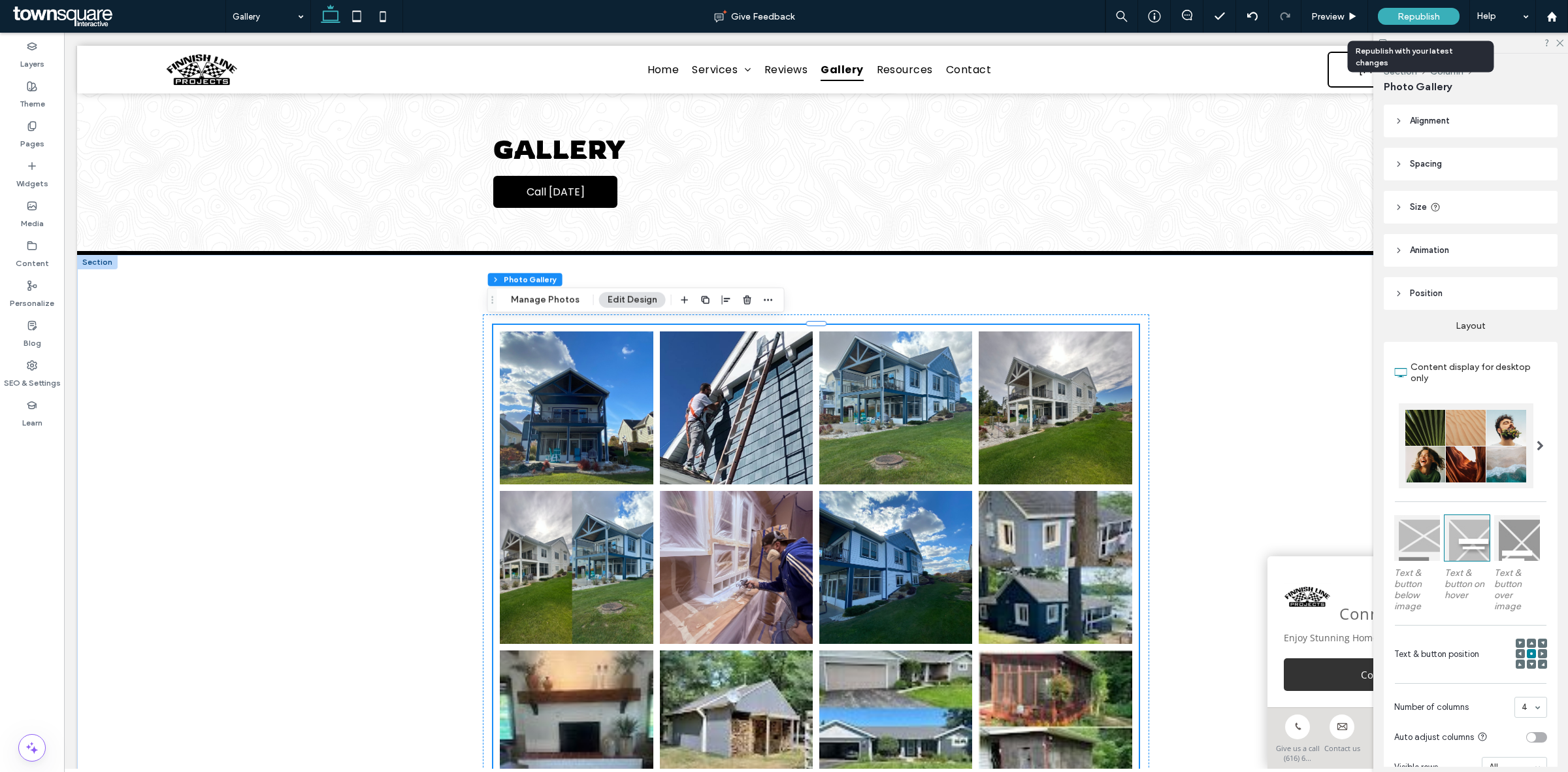
click at [1412, 20] on span "Republish" at bounding box center [1418, 16] width 42 height 11
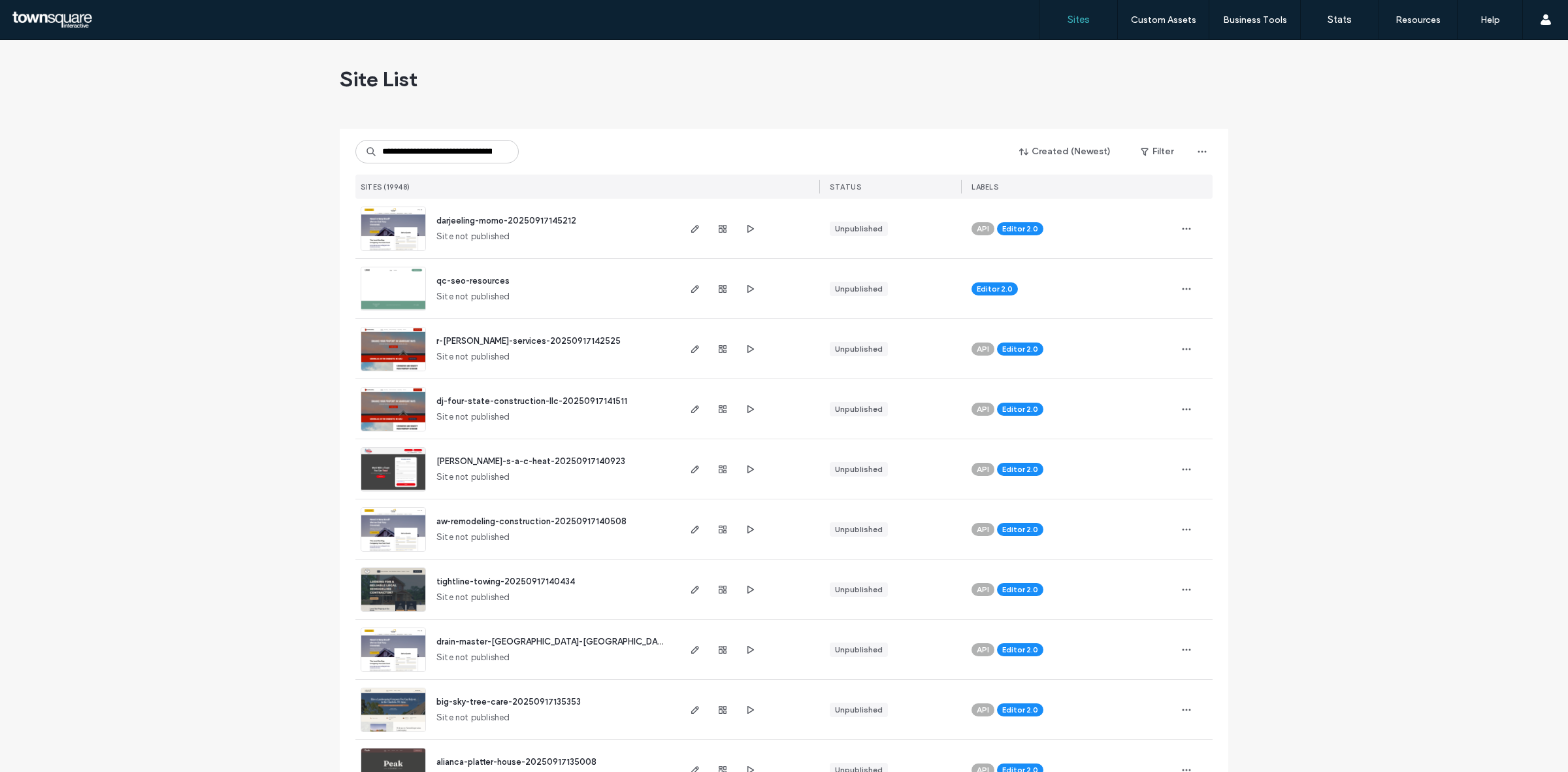
scroll to position [0, 58]
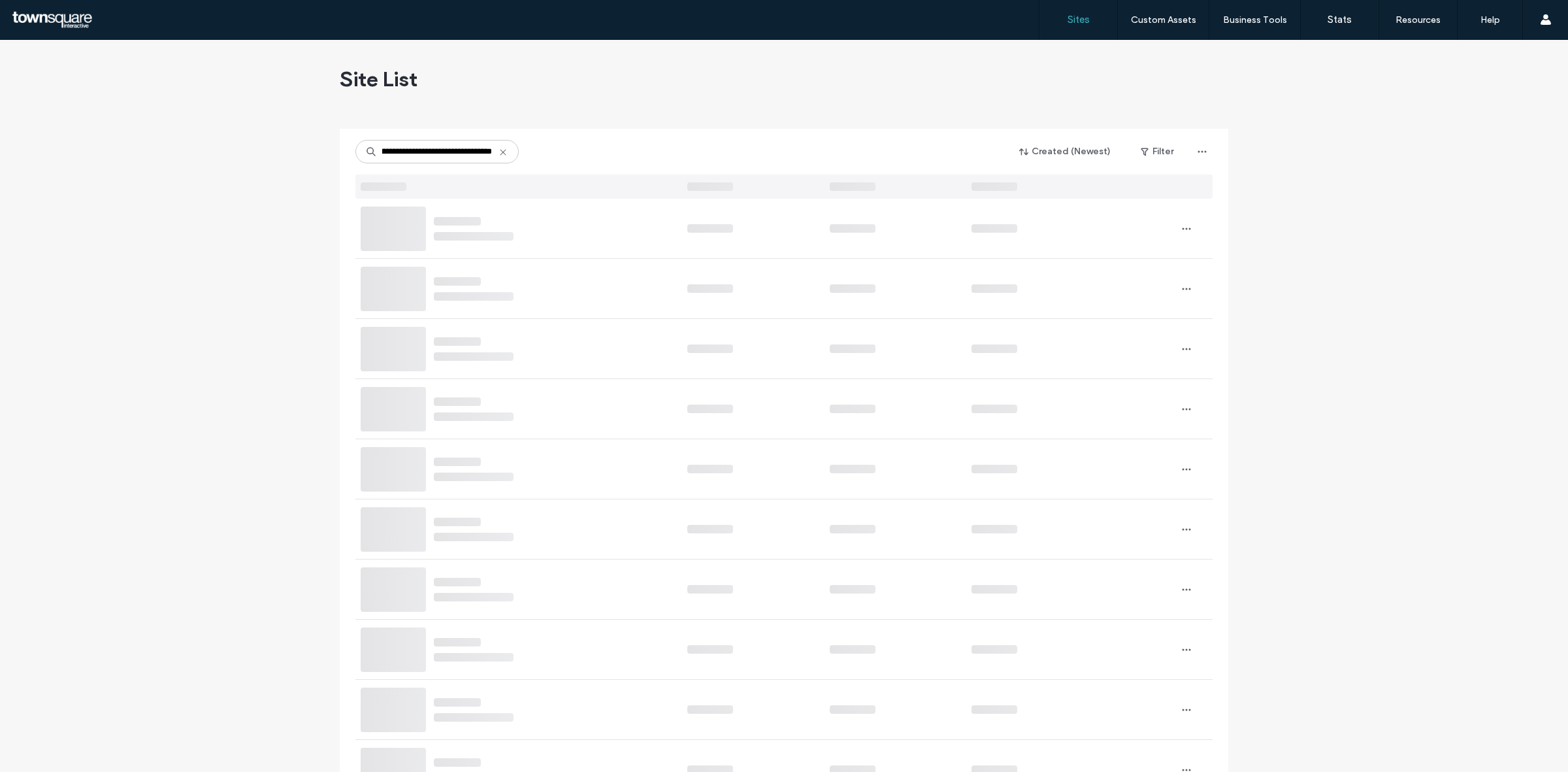
type input "**********"
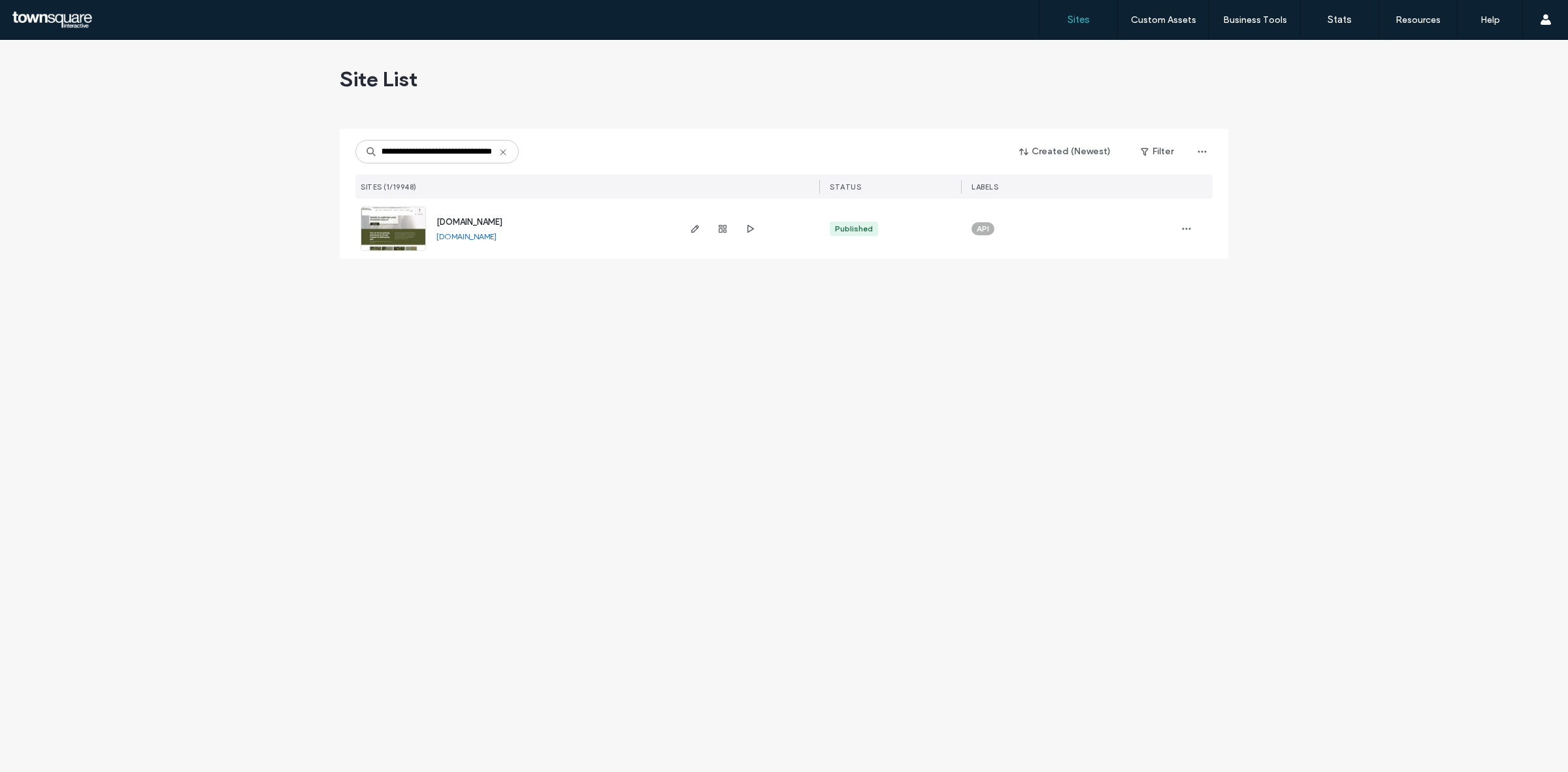
scroll to position [0, 0]
click at [693, 226] on icon "button" at bounding box center [695, 228] width 11 height 11
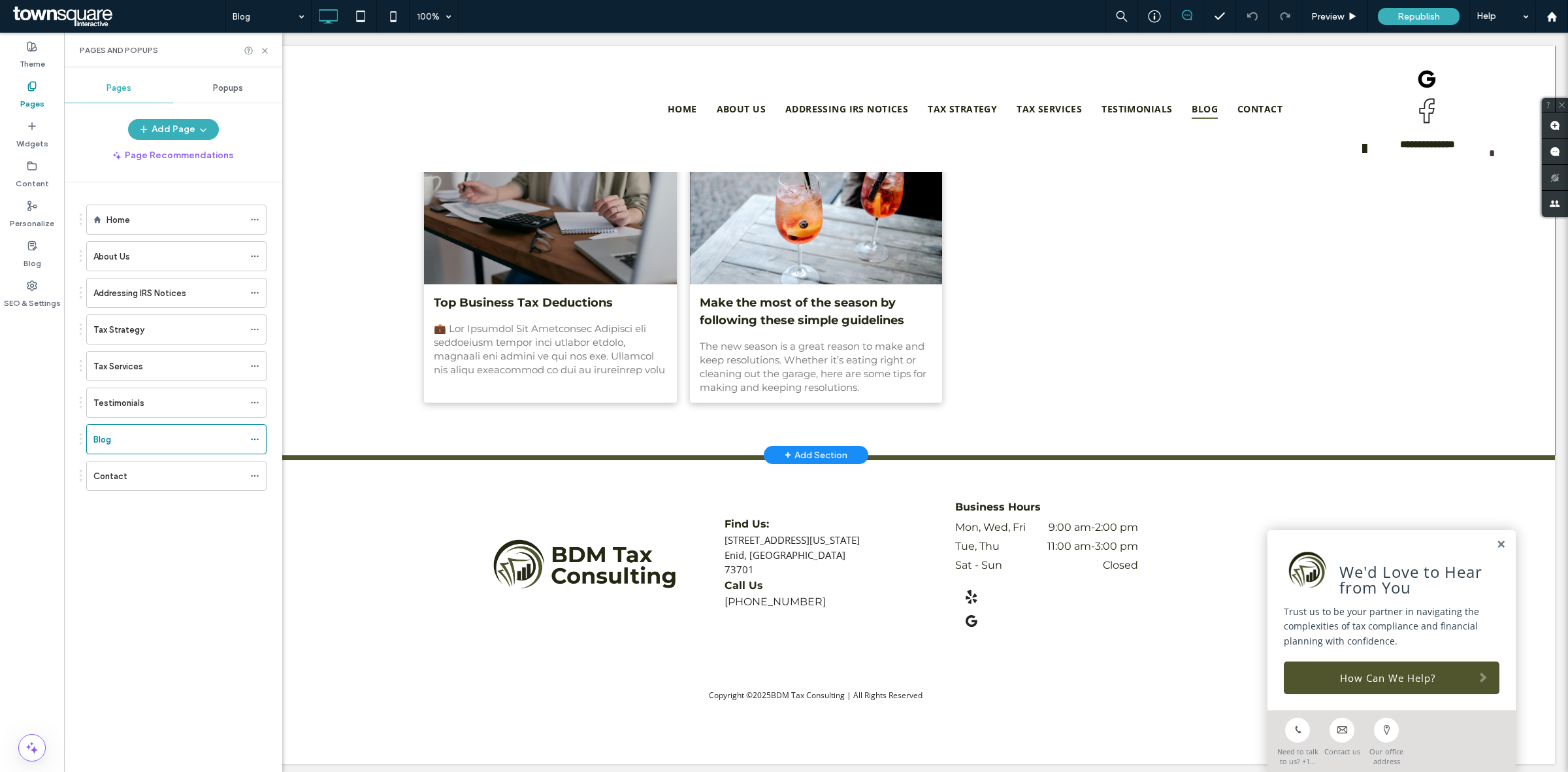
scroll to position [245, 0]
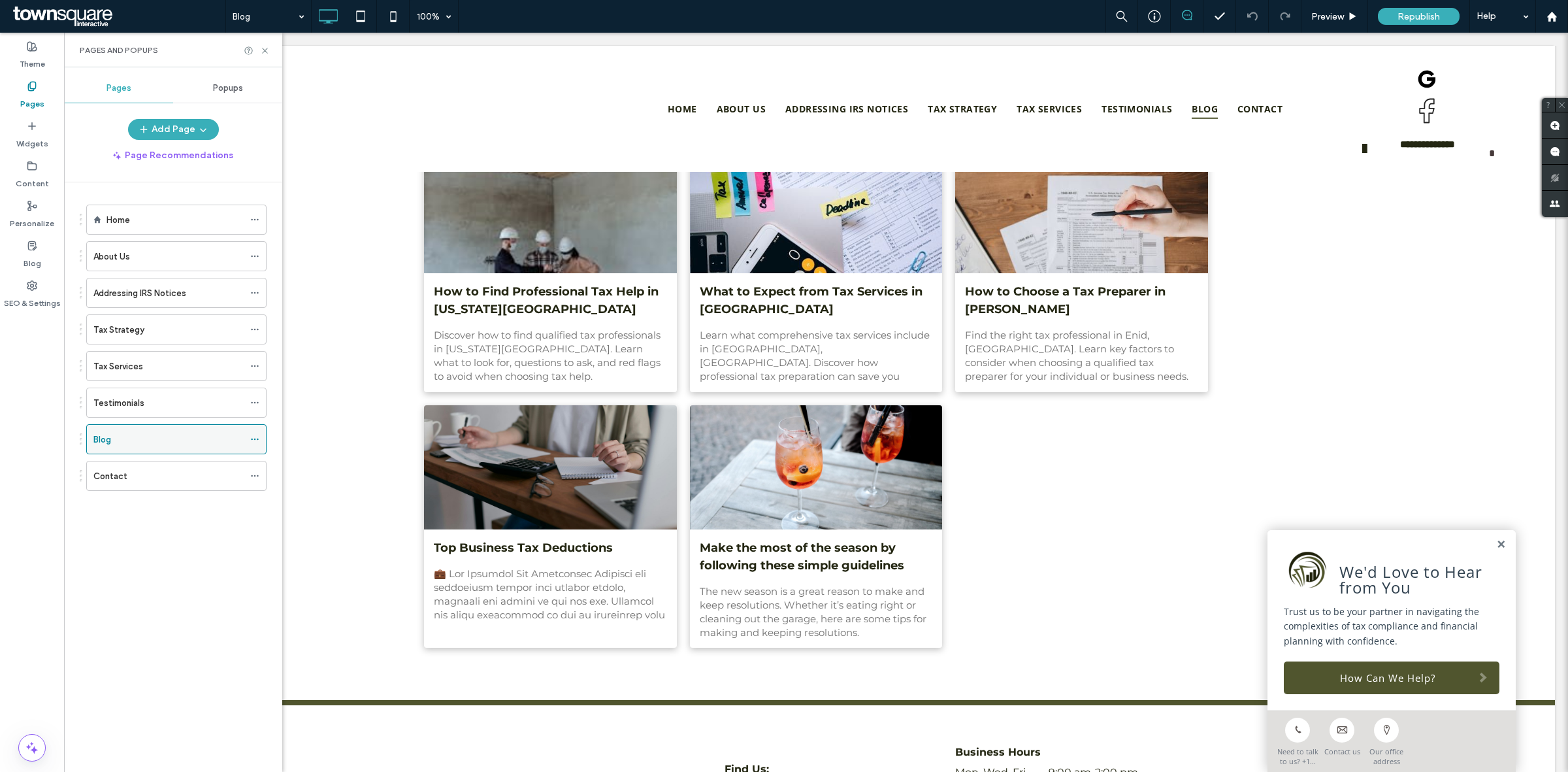
click at [252, 439] on icon at bounding box center [255, 439] width 9 height 9
click at [34, 242] on use at bounding box center [32, 245] width 8 height 8
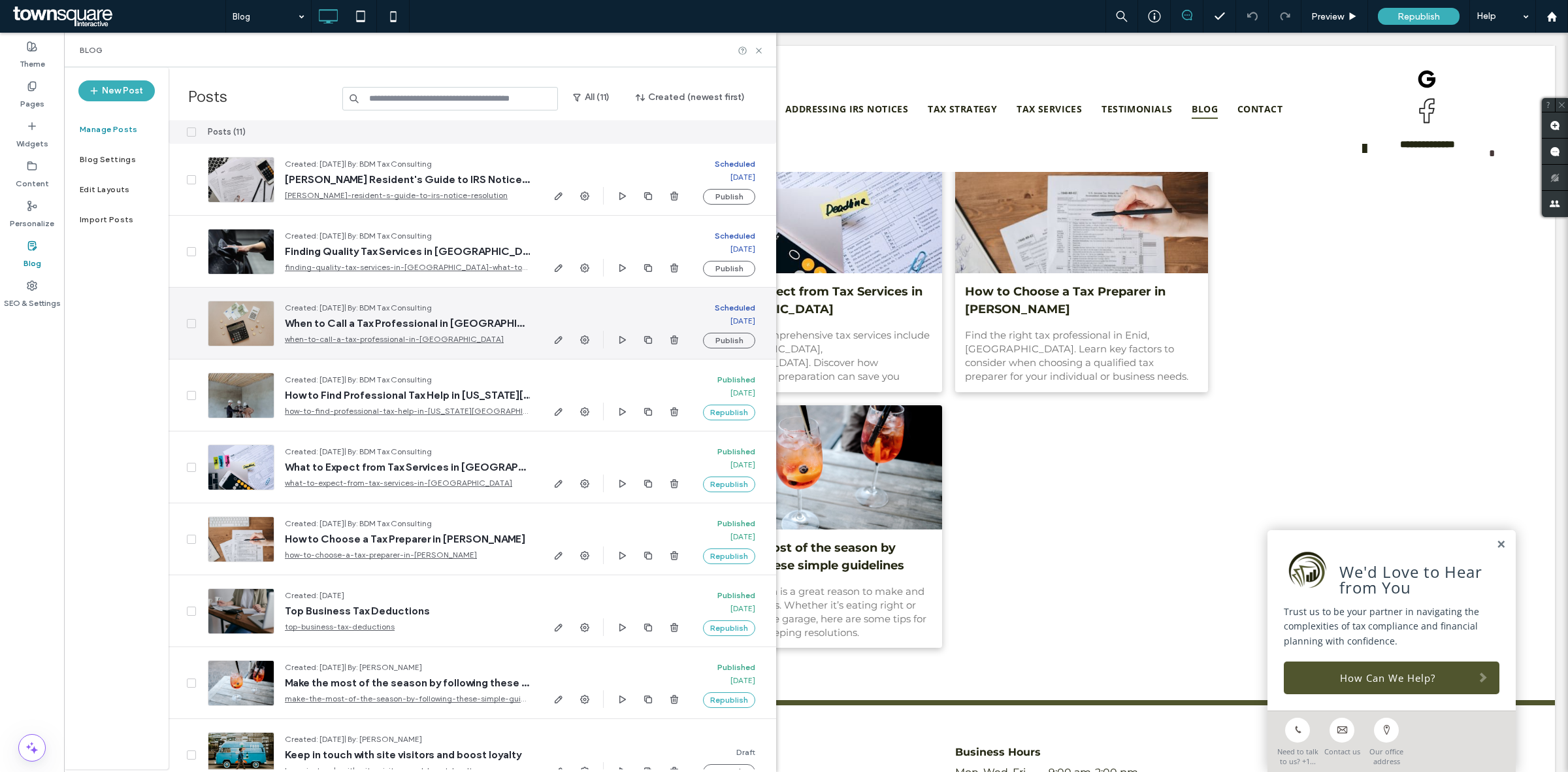
scroll to position [0, 0]
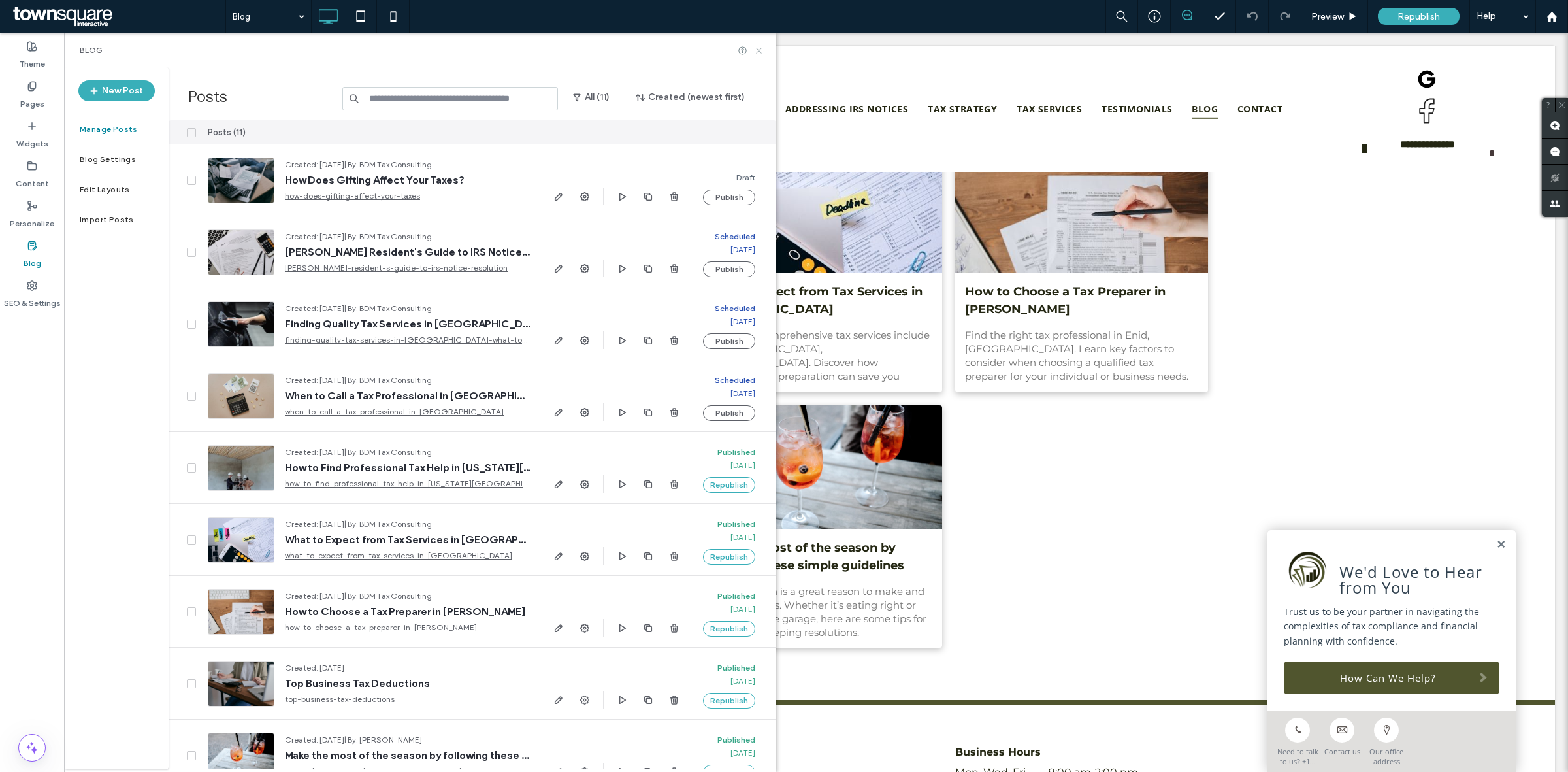
click at [757, 46] on icon at bounding box center [758, 51] width 10 height 10
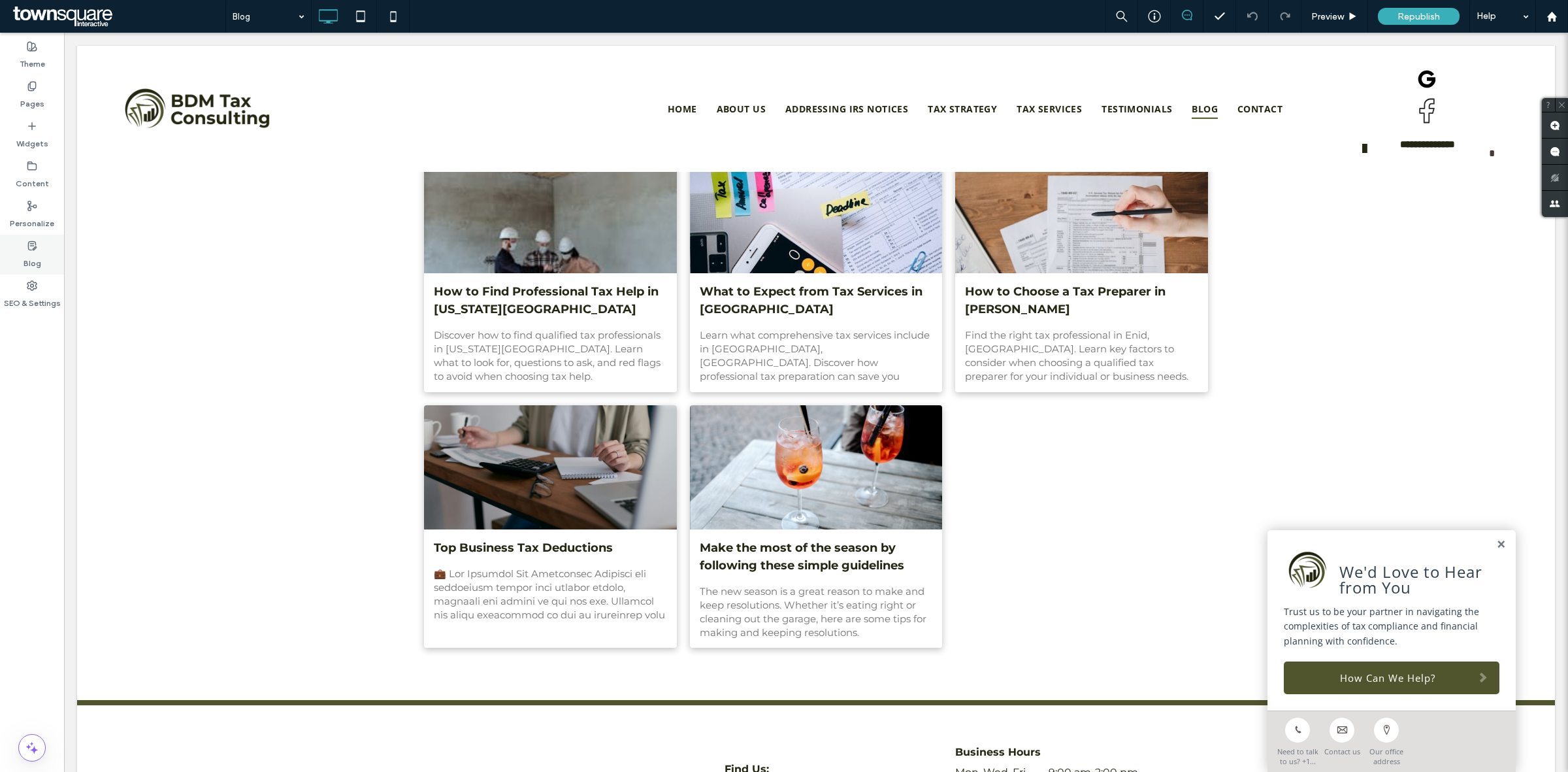
click at [38, 246] on div "Blog" at bounding box center [32, 255] width 64 height 40
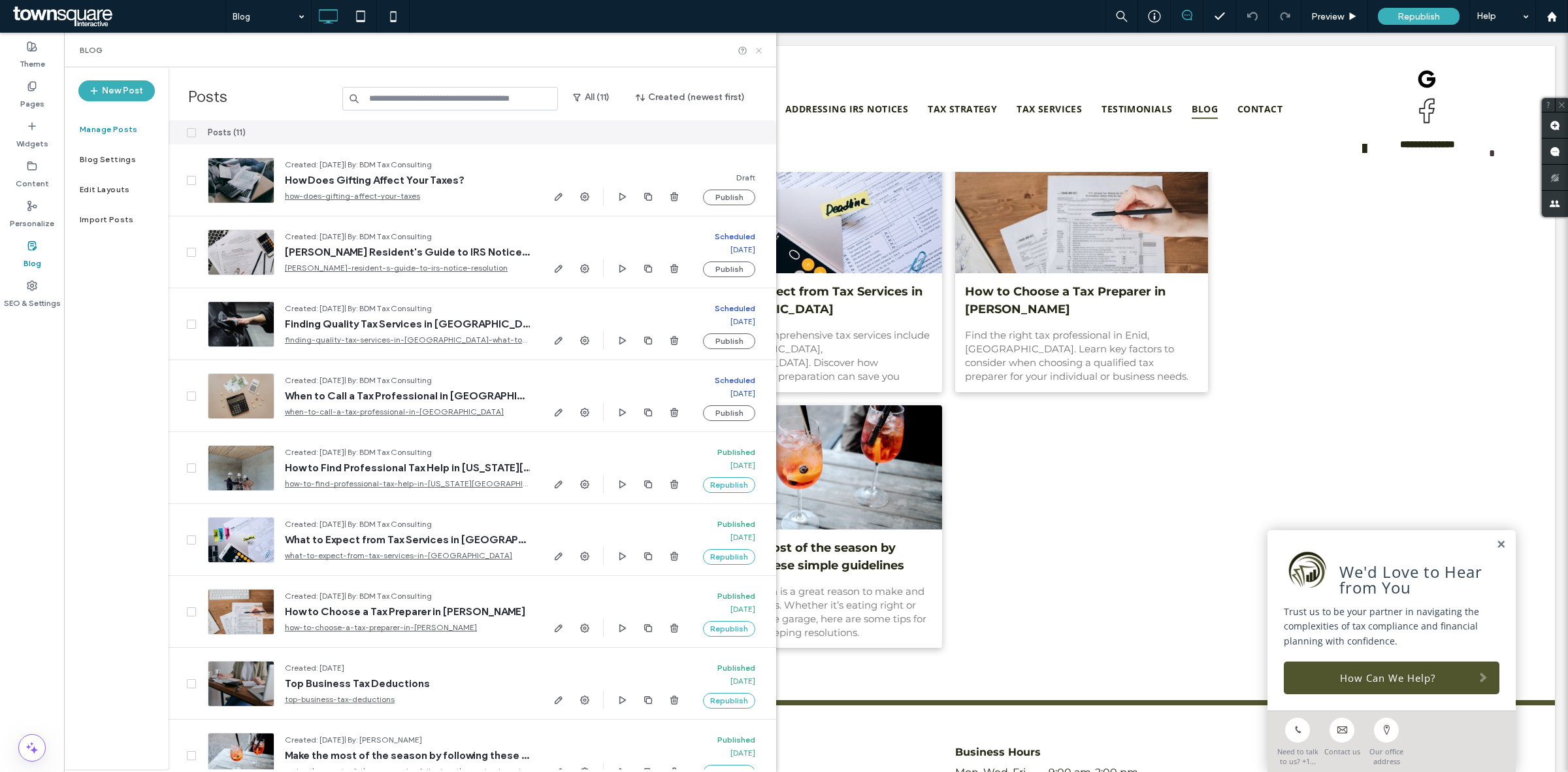
click at [760, 51] on icon at bounding box center [758, 51] width 10 height 10
